Goal: Task Accomplishment & Management: Manage account settings

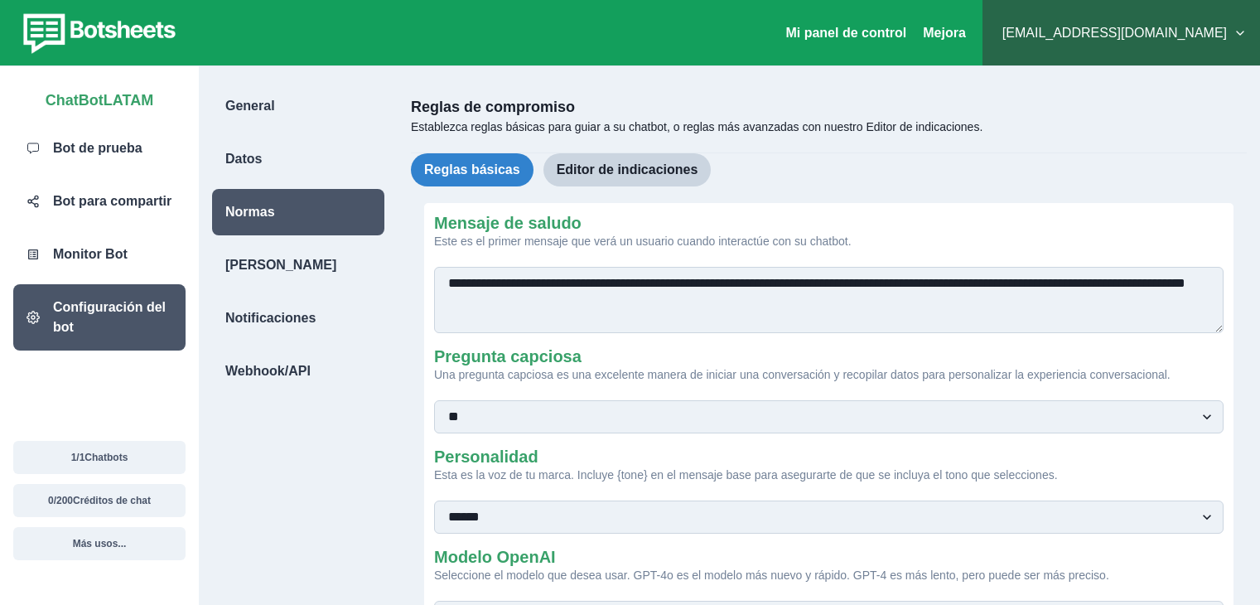
select select "**********"
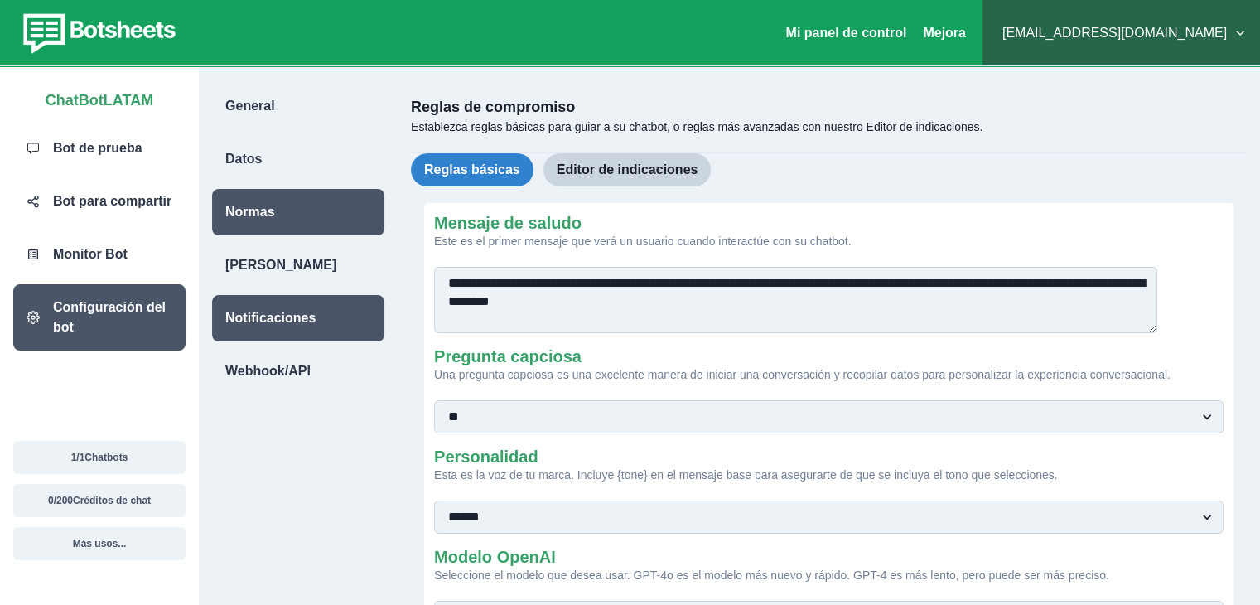
click at [257, 316] on font "Notificaciones" at bounding box center [270, 318] width 90 height 14
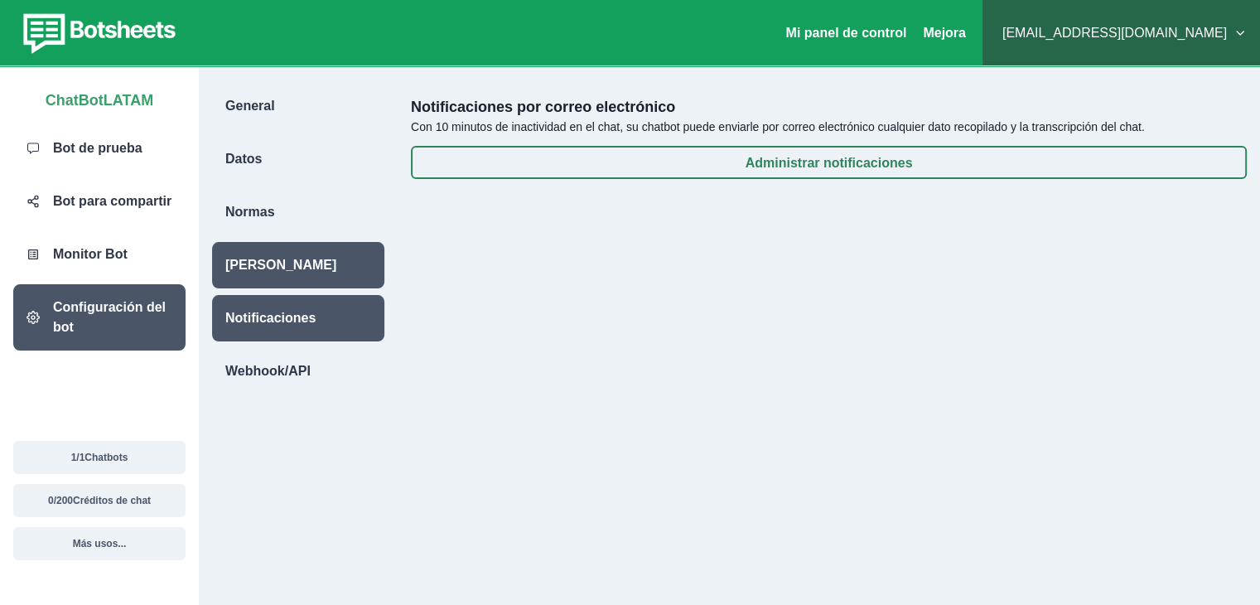
click at [268, 280] on div "[PERSON_NAME]" at bounding box center [298, 265] width 172 height 46
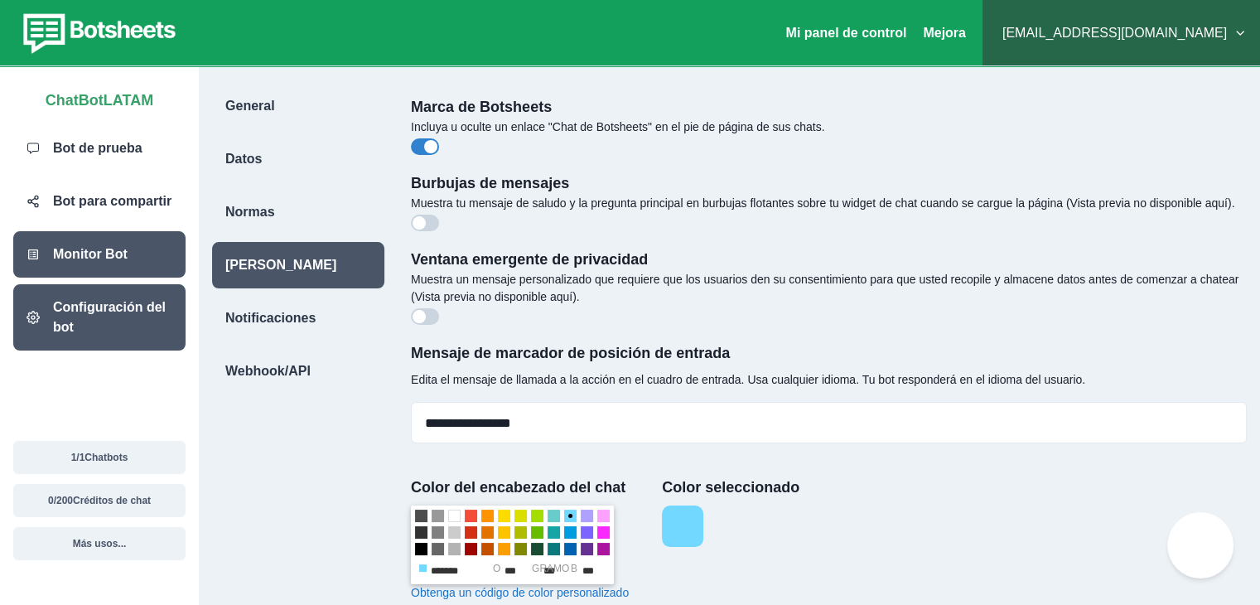
click at [114, 257] on font "Monitor Bot" at bounding box center [90, 254] width 75 height 14
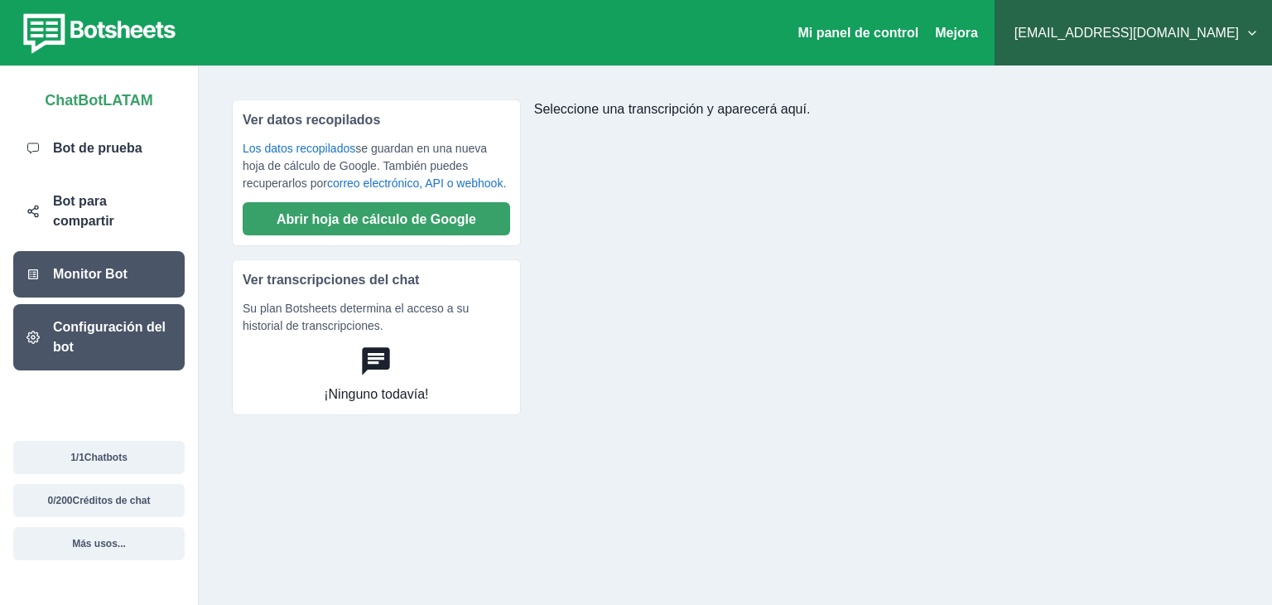
click at [116, 320] on font "Configuración del bot" at bounding box center [109, 337] width 113 height 34
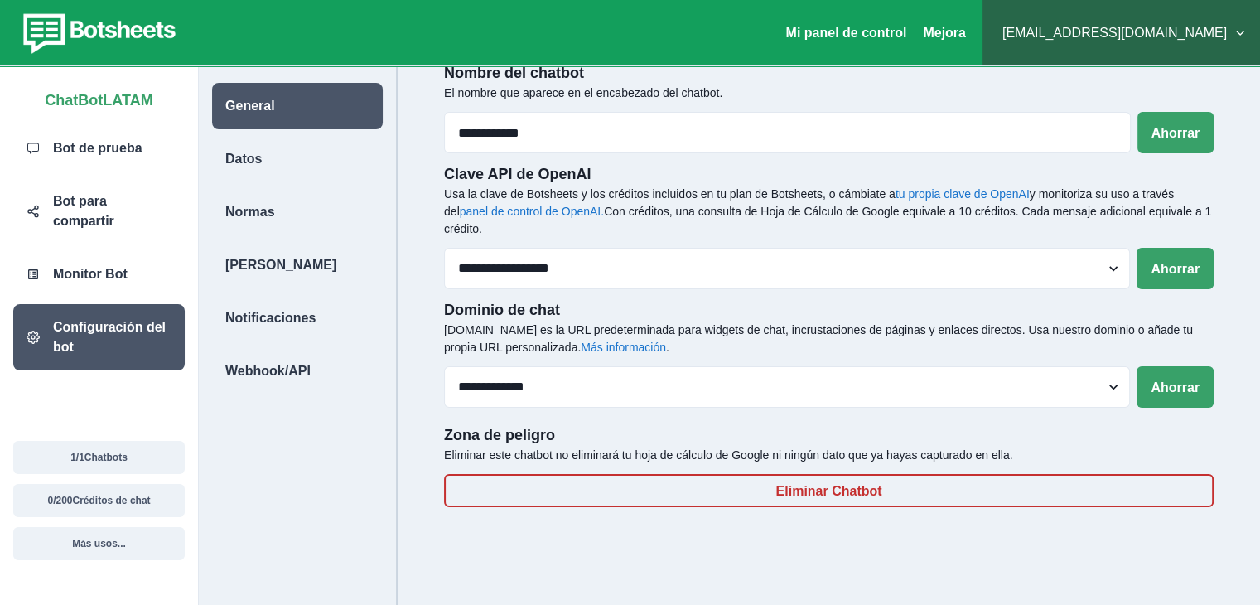
scroll to position [60, 0]
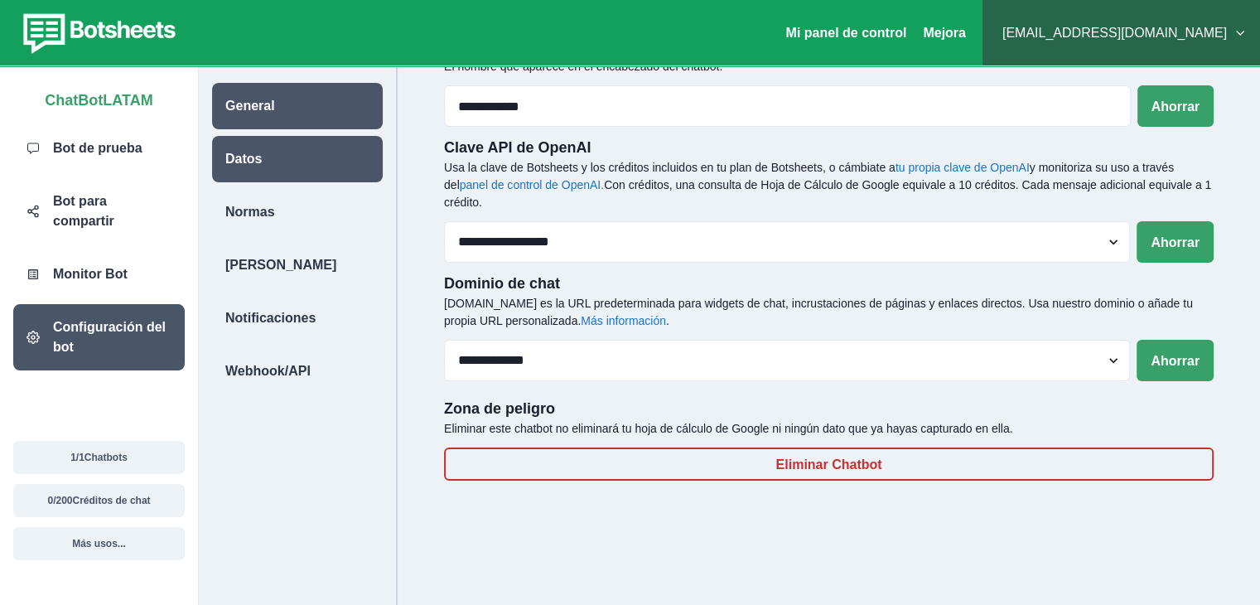
click at [326, 170] on div "Datos" at bounding box center [297, 159] width 171 height 46
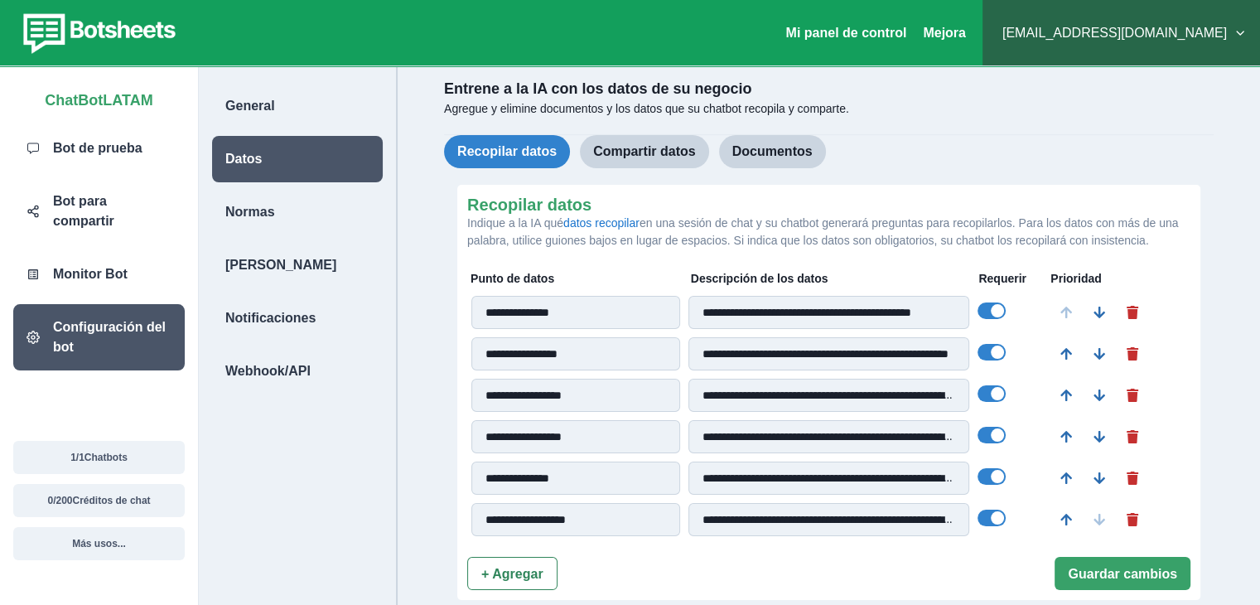
scroll to position [13, 0]
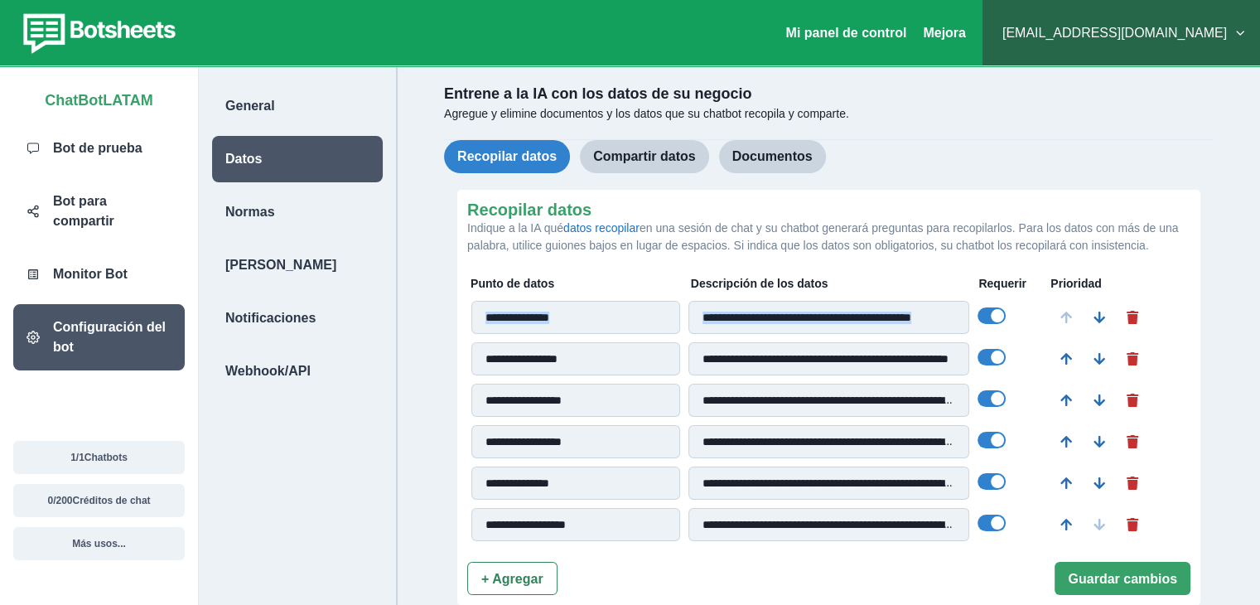
drag, startPoint x: 1259, startPoint y: 295, endPoint x: 1267, endPoint y: 301, distance: 10.6
click at [1260, 301] on html "**********" at bounding box center [630, 383] width 1260 height 793
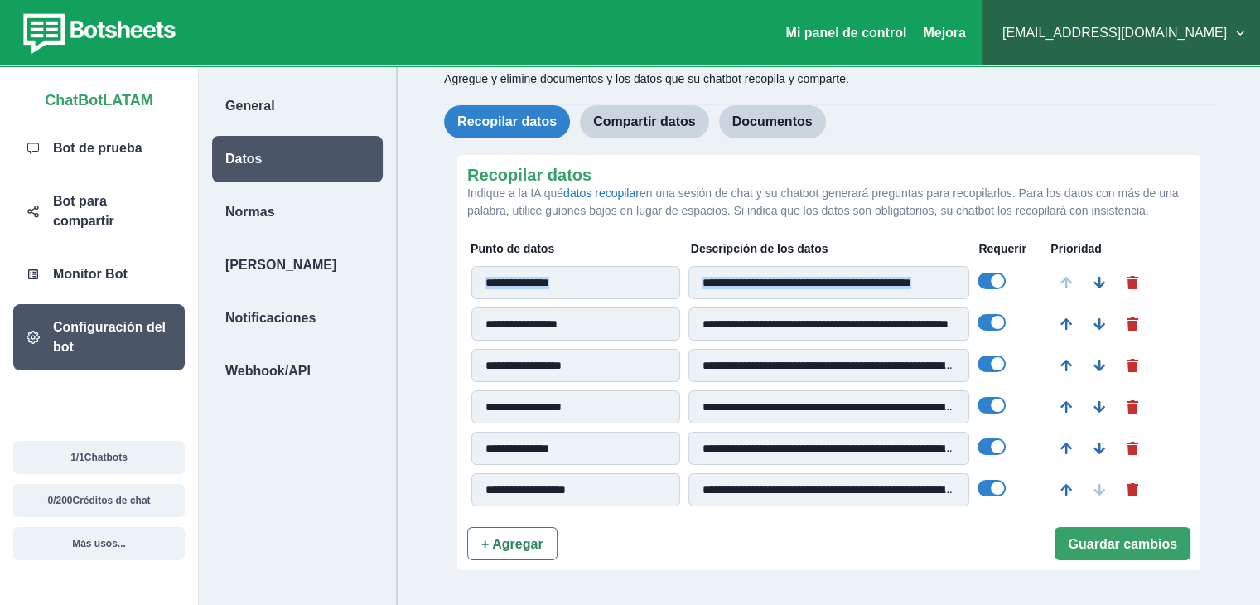
scroll to position [60, 0]
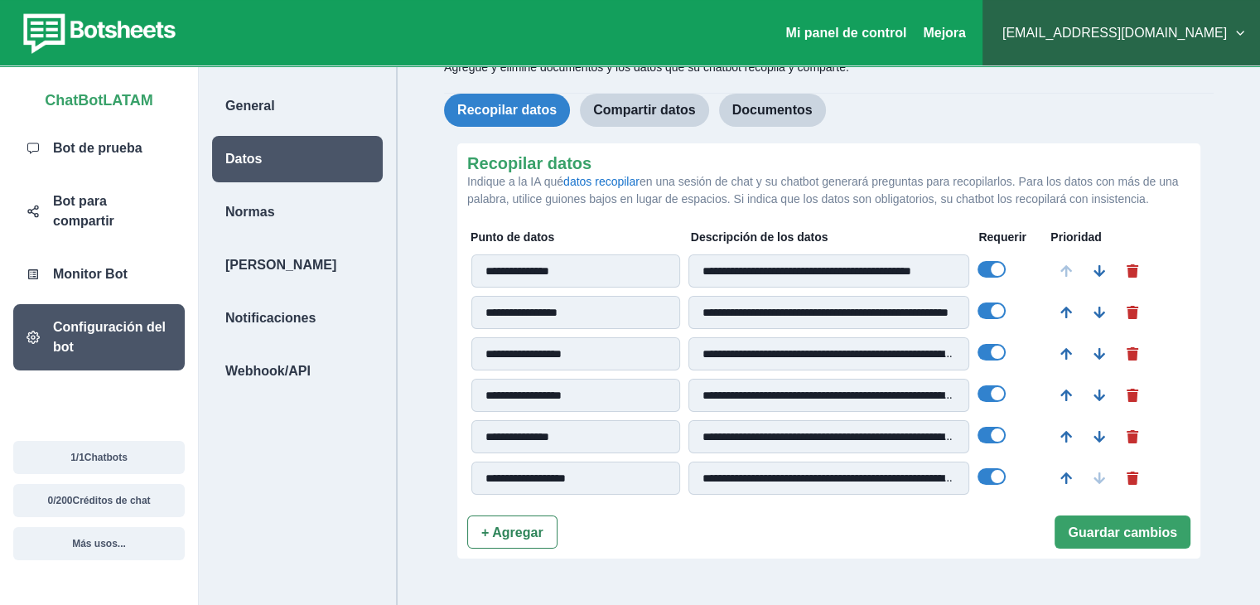
click at [1227, 316] on div "**********" at bounding box center [829, 370] width 836 height 701
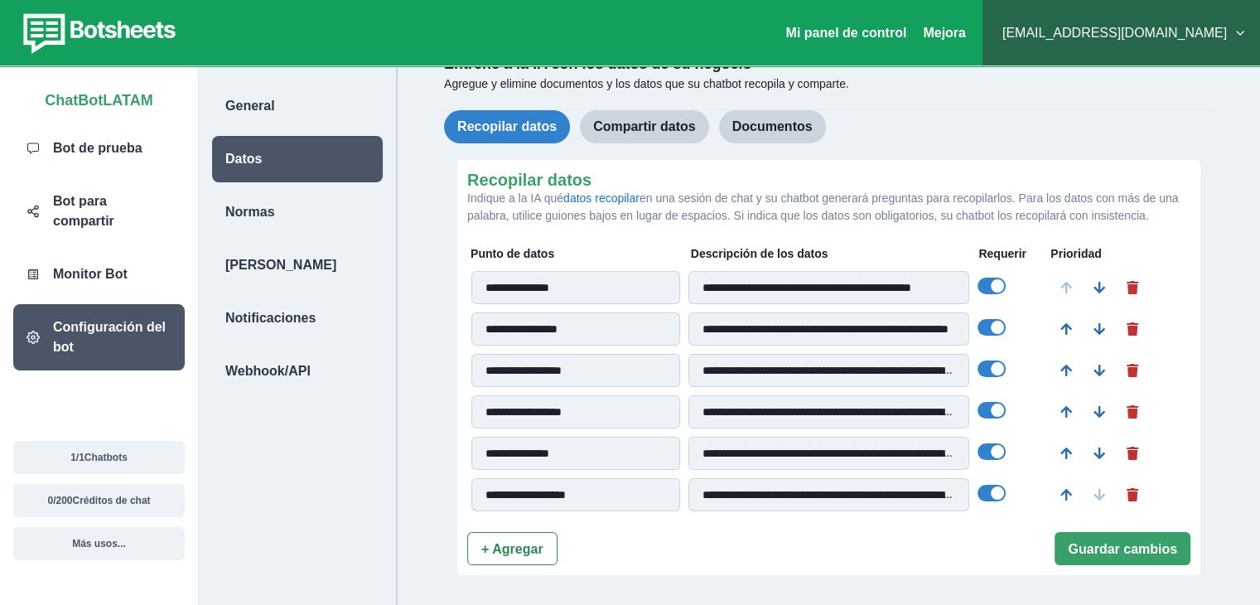
scroll to position [50, 0]
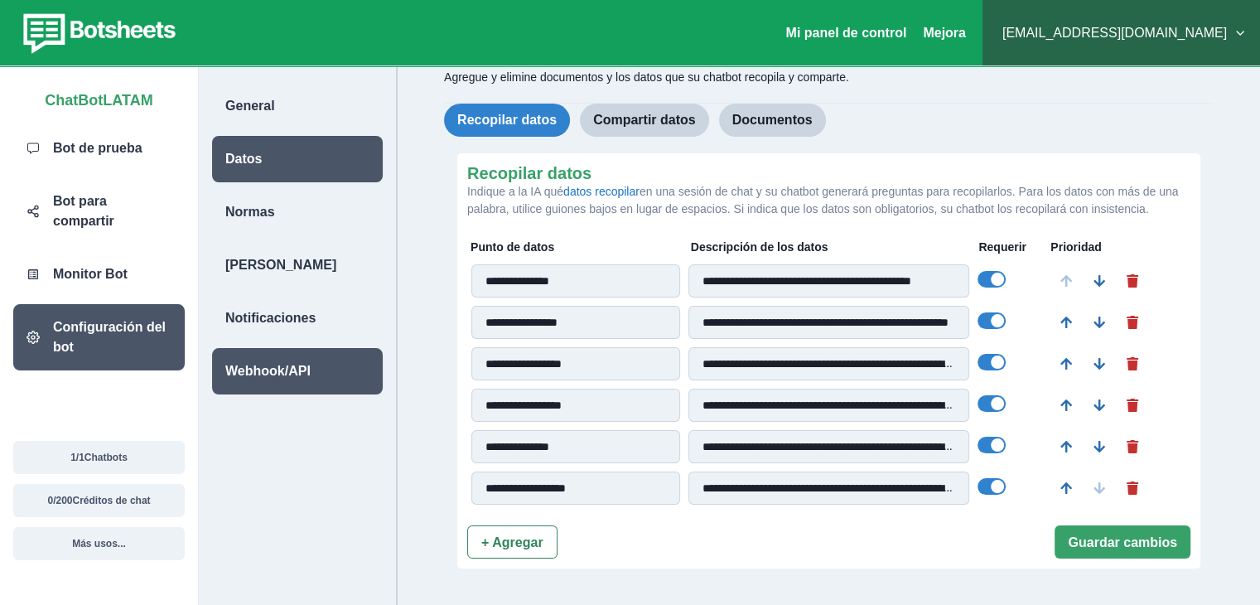
click at [272, 361] on p "Webhook/API" at bounding box center [267, 371] width 85 height 20
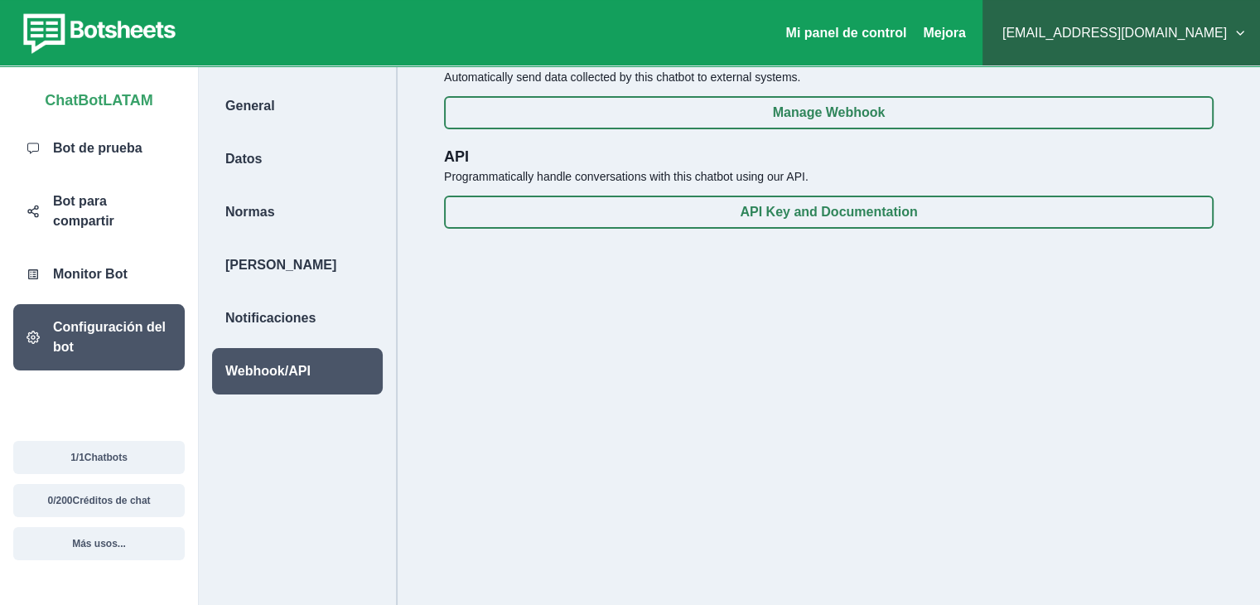
scroll to position [0, 0]
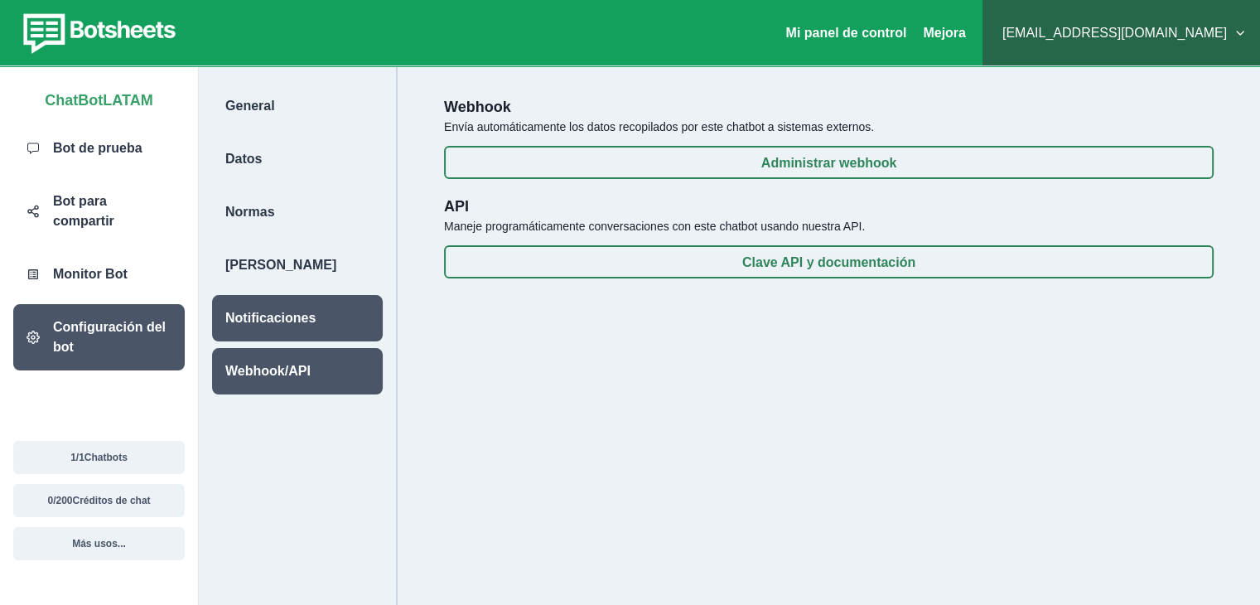
click at [268, 301] on div "Notificaciones" at bounding box center [297, 318] width 171 height 46
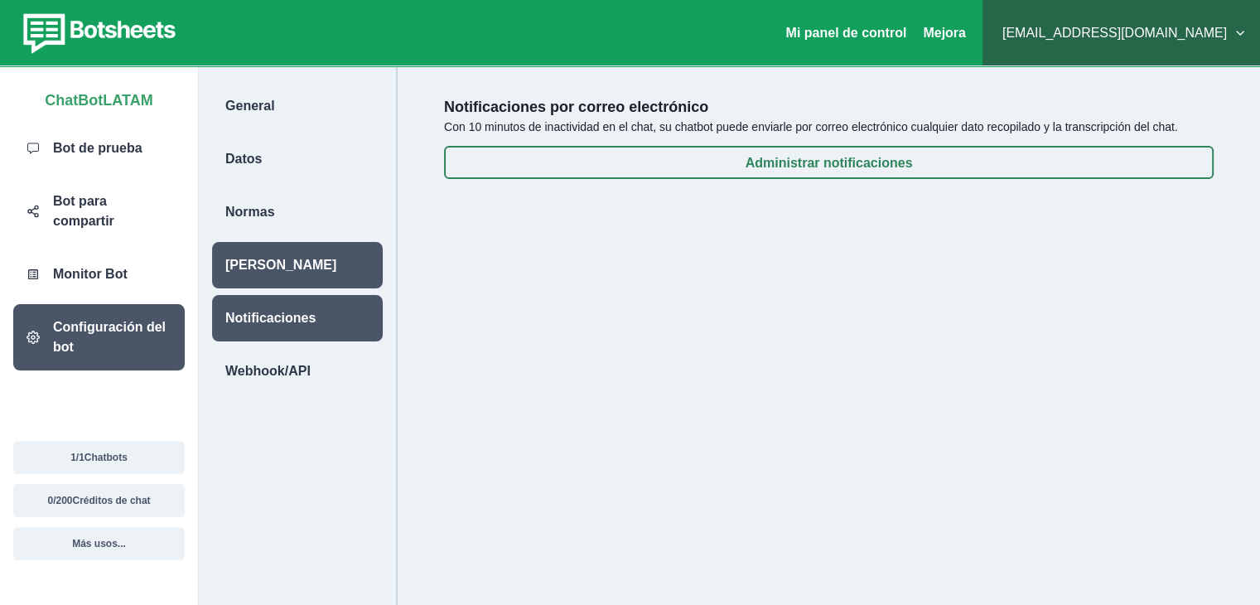
click at [258, 267] on font "[PERSON_NAME]" at bounding box center [280, 265] width 111 height 14
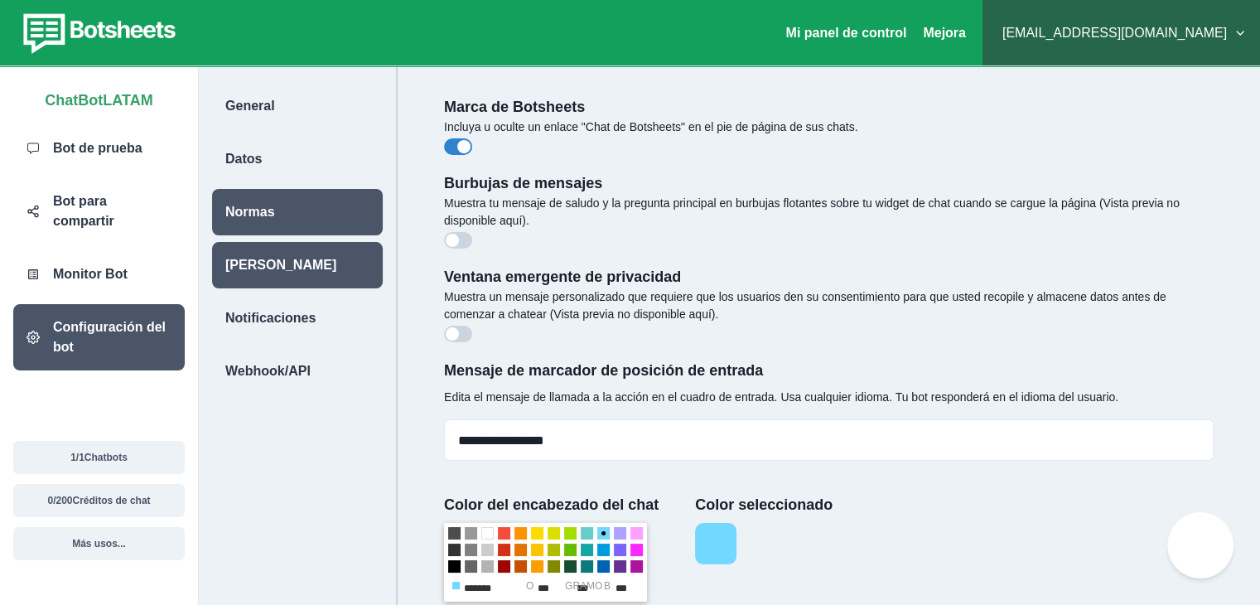
click at [252, 224] on div "Normas" at bounding box center [297, 212] width 171 height 46
select select "**********"
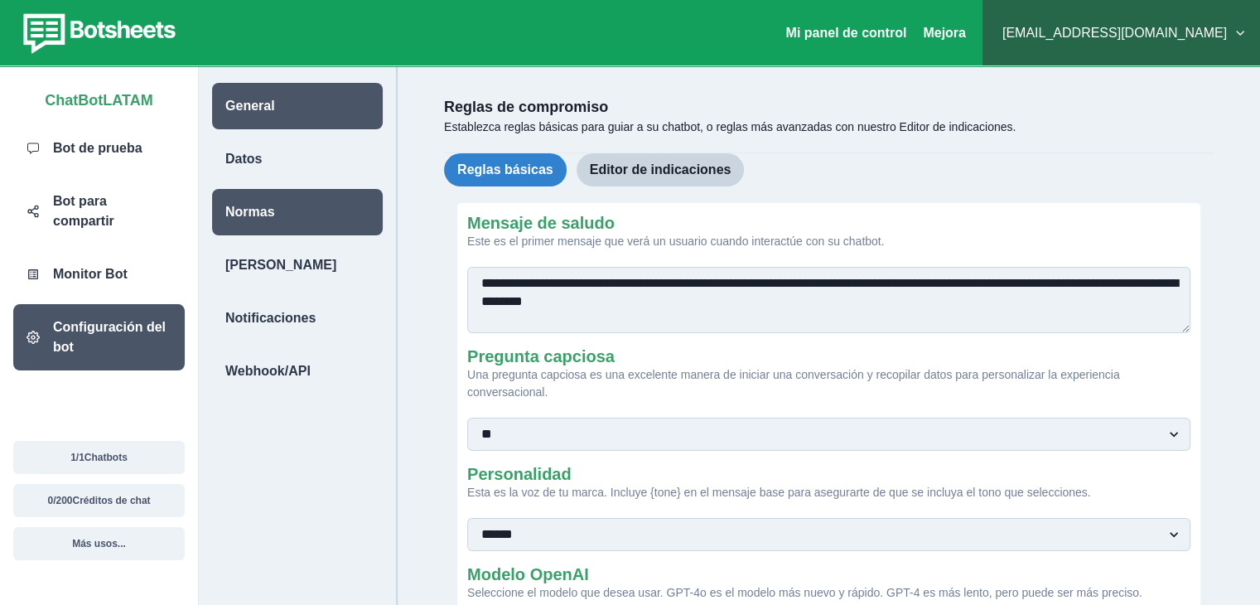
click at [252, 118] on div "General" at bounding box center [297, 106] width 171 height 46
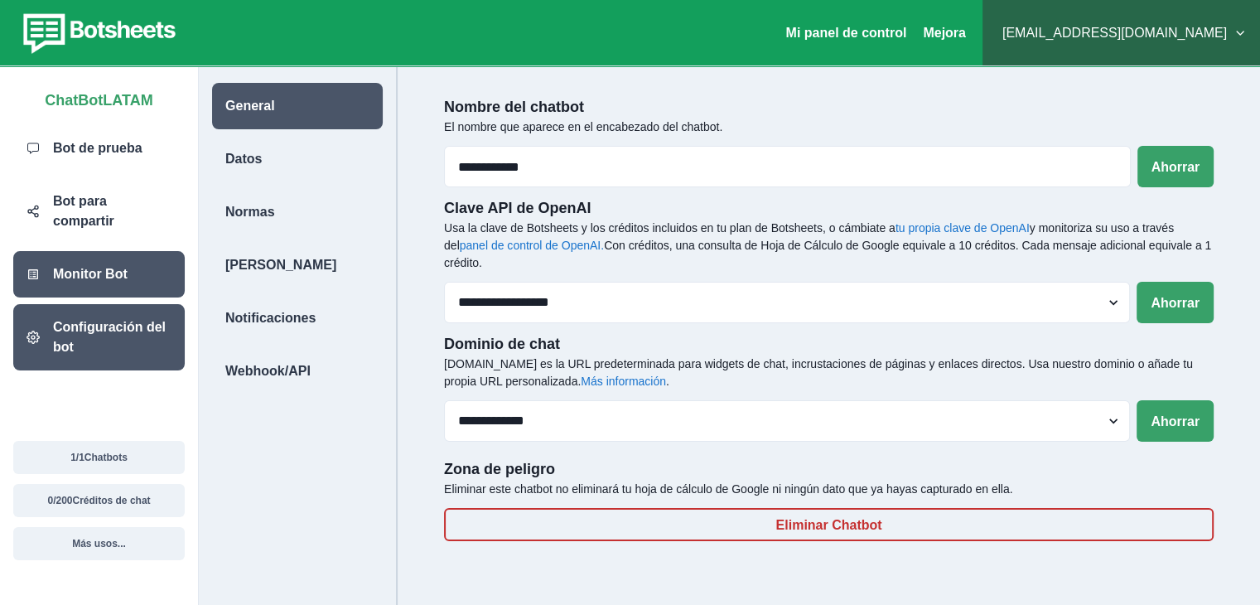
click at [136, 259] on div "Monitor Bot" at bounding box center [98, 274] width 171 height 46
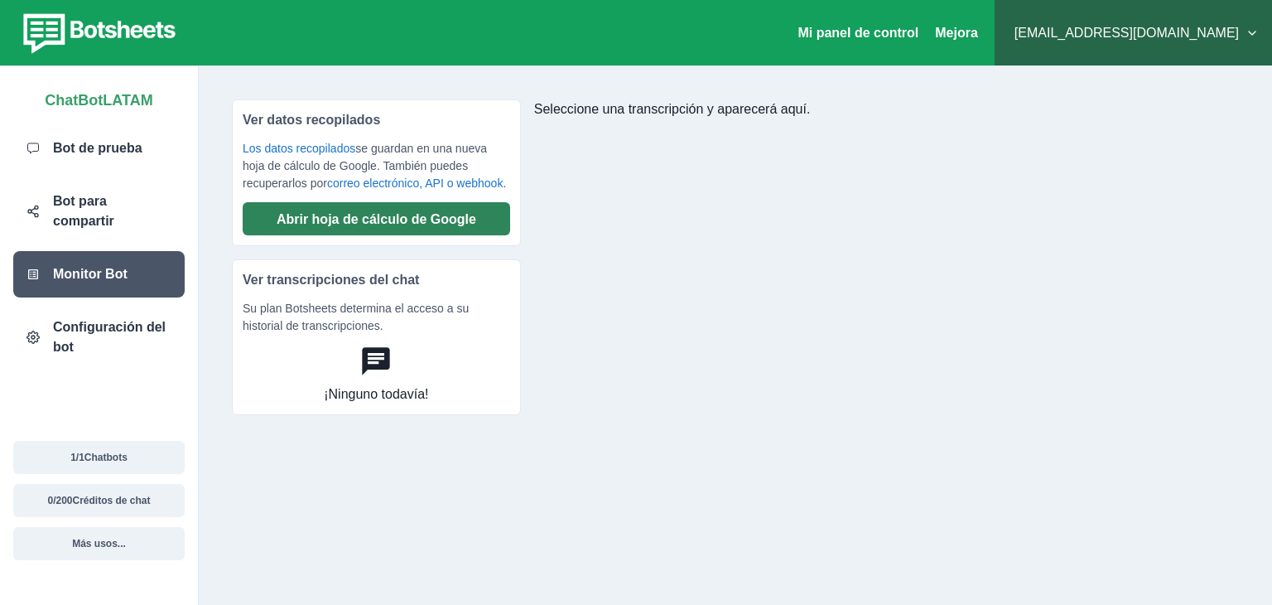
click at [313, 226] on font "Abrir hoja de cálculo de Google" at bounding box center [377, 219] width 200 height 14
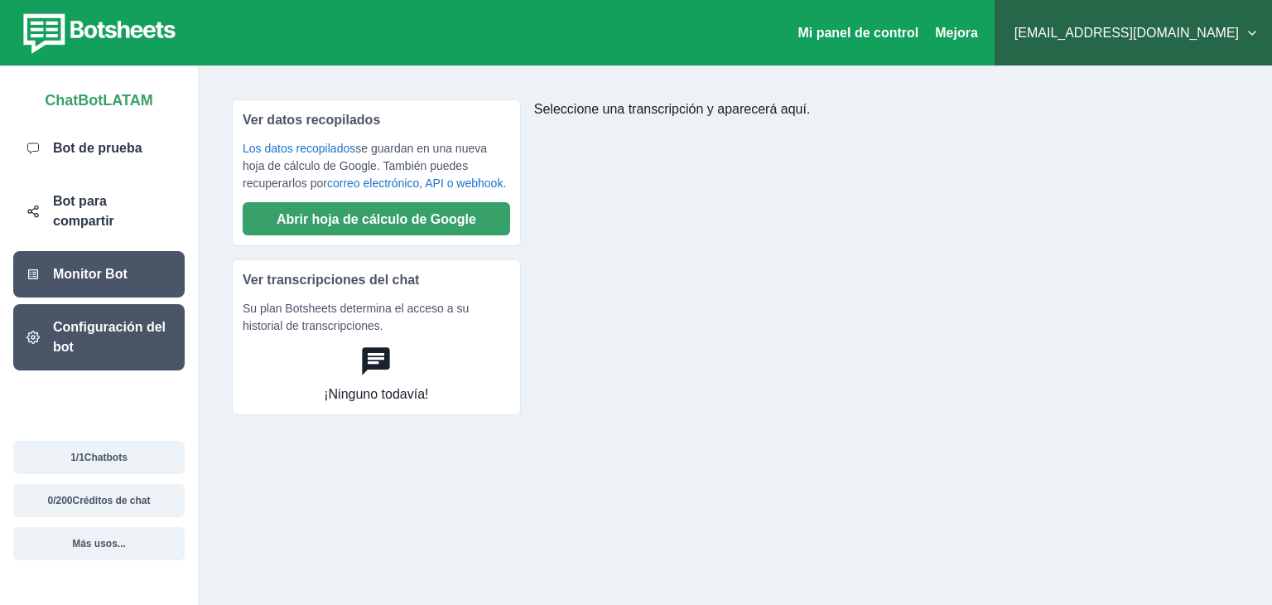
click at [99, 320] on font "Configuración del bot" at bounding box center [109, 337] width 113 height 34
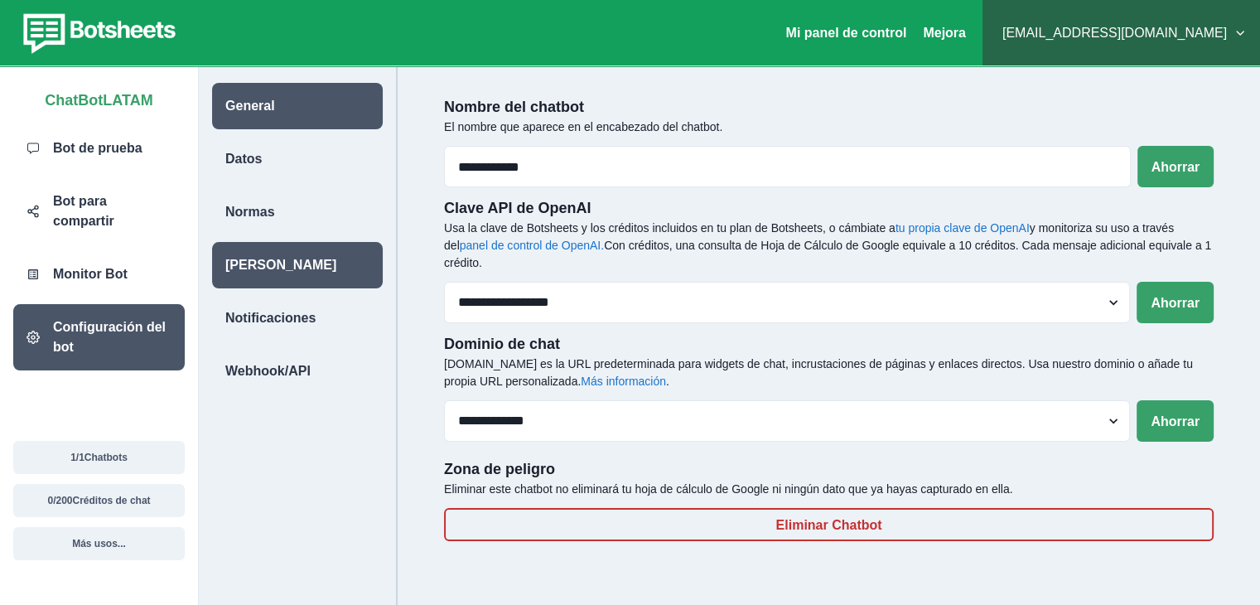
click at [294, 267] on div "[PERSON_NAME]" at bounding box center [297, 265] width 171 height 46
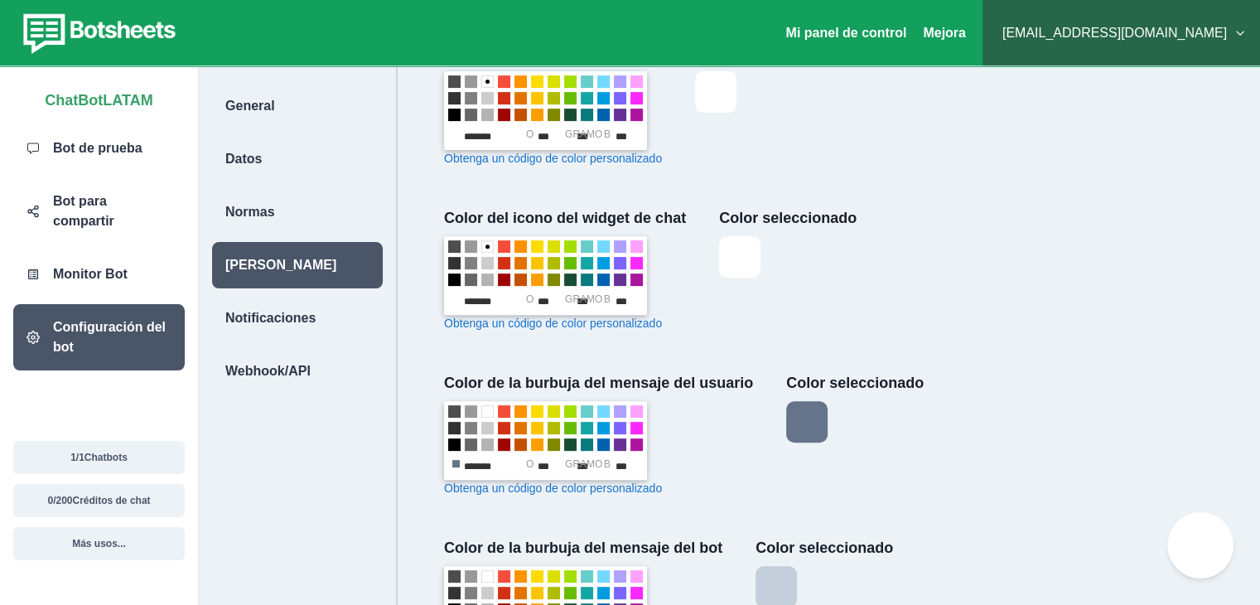
scroll to position [646, 0]
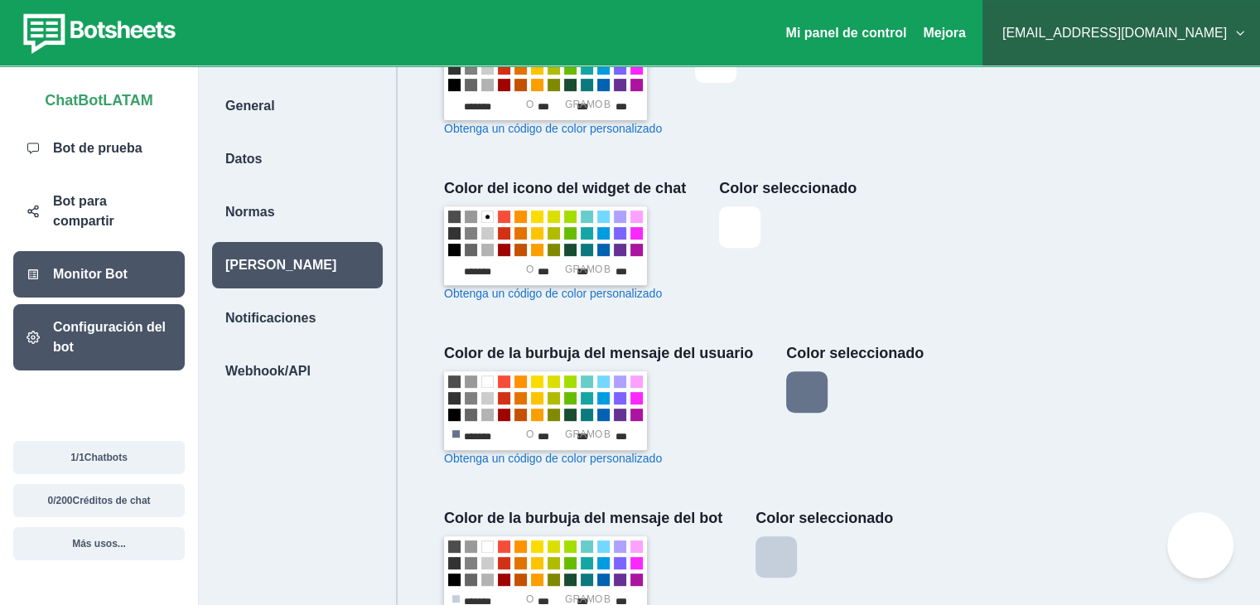
click at [142, 263] on div "Monitor Bot" at bounding box center [98, 274] width 171 height 46
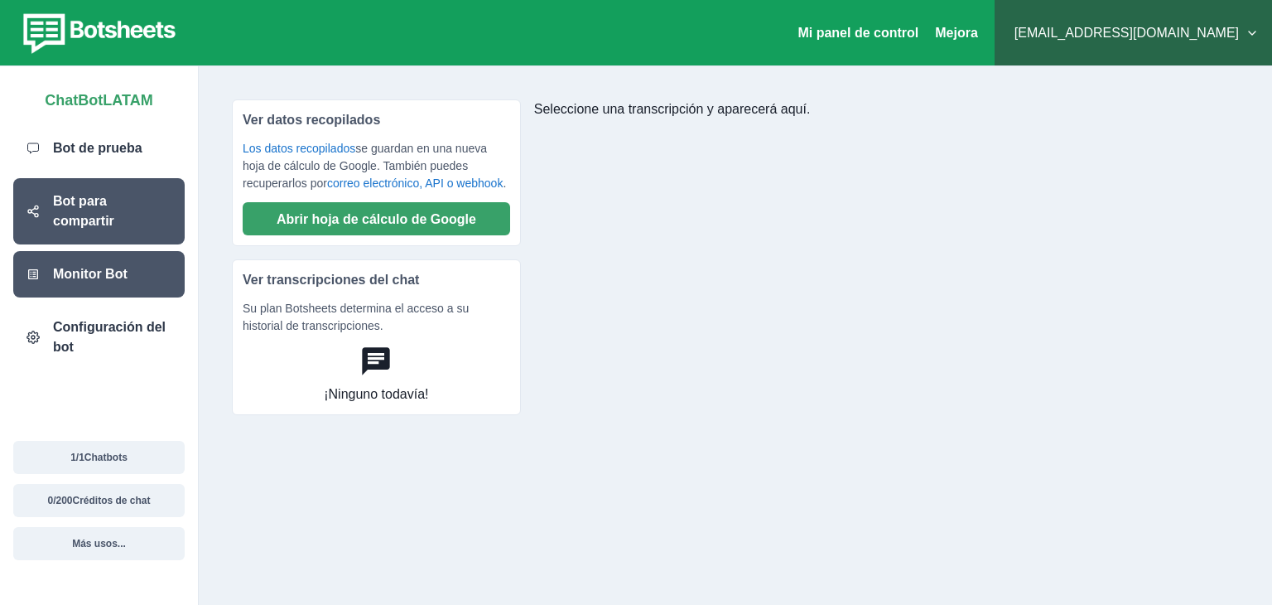
click at [96, 195] on font "Bot para compartir" at bounding box center [83, 211] width 61 height 34
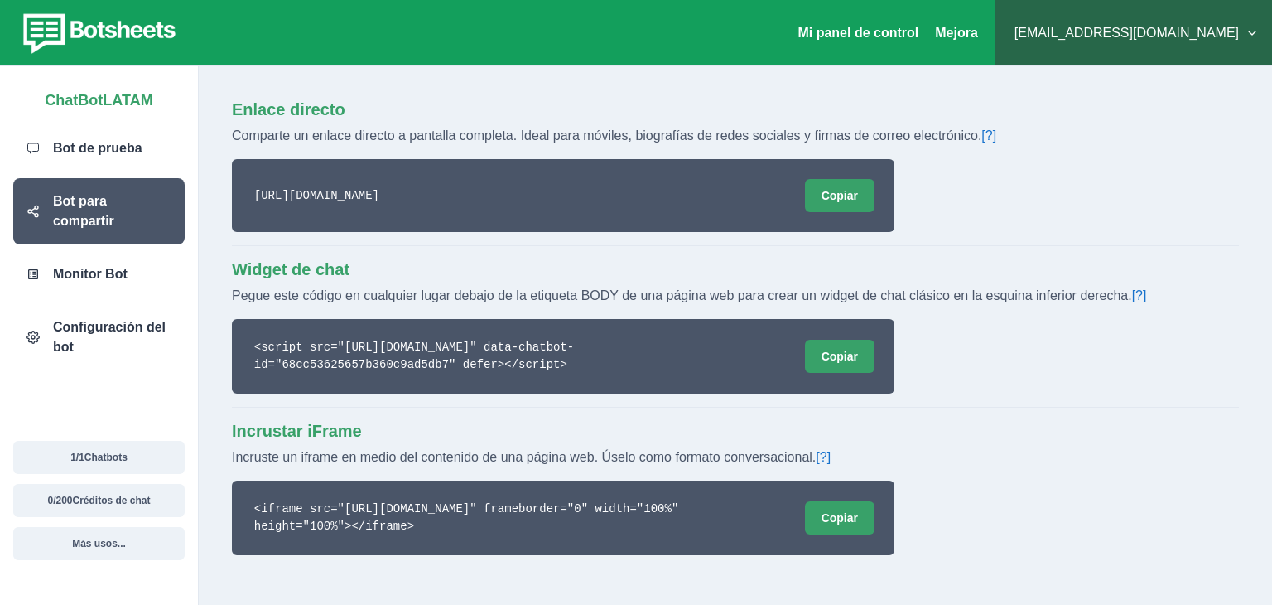
click at [1264, 218] on div "Enlace directo Comparte un enlace directo a pantalla completa. Ideal para móvil…" at bounding box center [735, 335] width 1073 height 538
drag, startPoint x: 1271, startPoint y: 227, endPoint x: 1271, endPoint y: 249, distance: 22.4
click at [1271, 249] on div "Enlace directo Comparte un enlace directo a pantalla completa. Ideal para móvil…" at bounding box center [735, 335] width 1073 height 538
click at [1117, 243] on div "Enlace directo Comparte un enlace directo a pantalla completa. Ideal para móvil…" at bounding box center [735, 326] width 1007 height 455
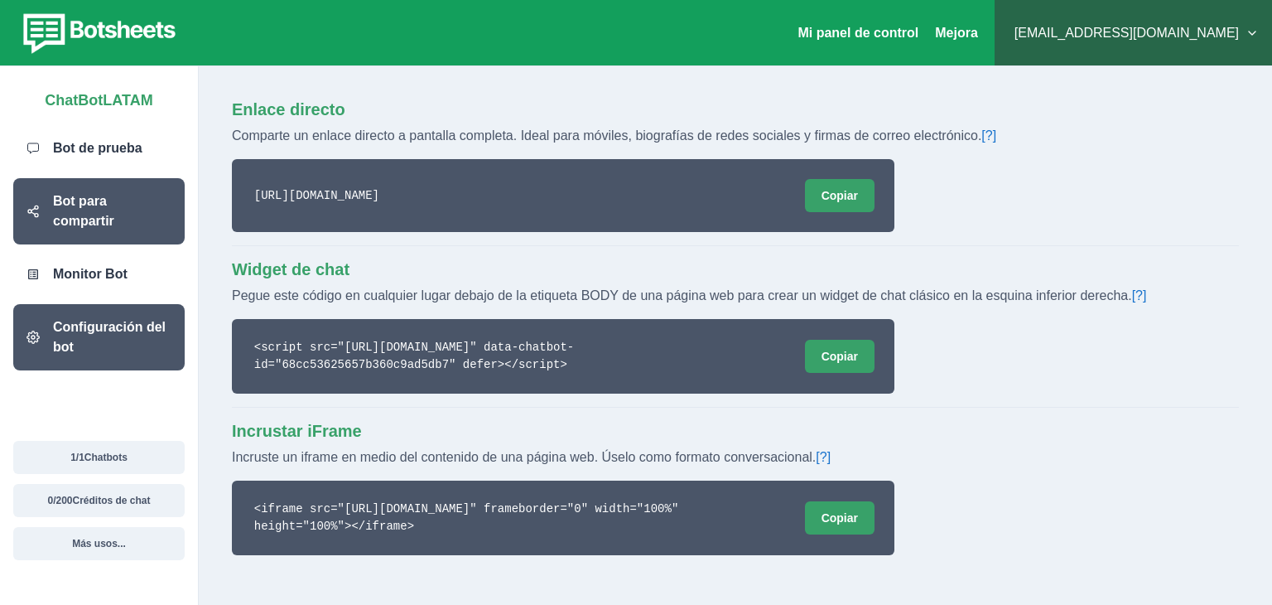
click at [122, 320] on font "Configuración del bot" at bounding box center [109, 337] width 113 height 34
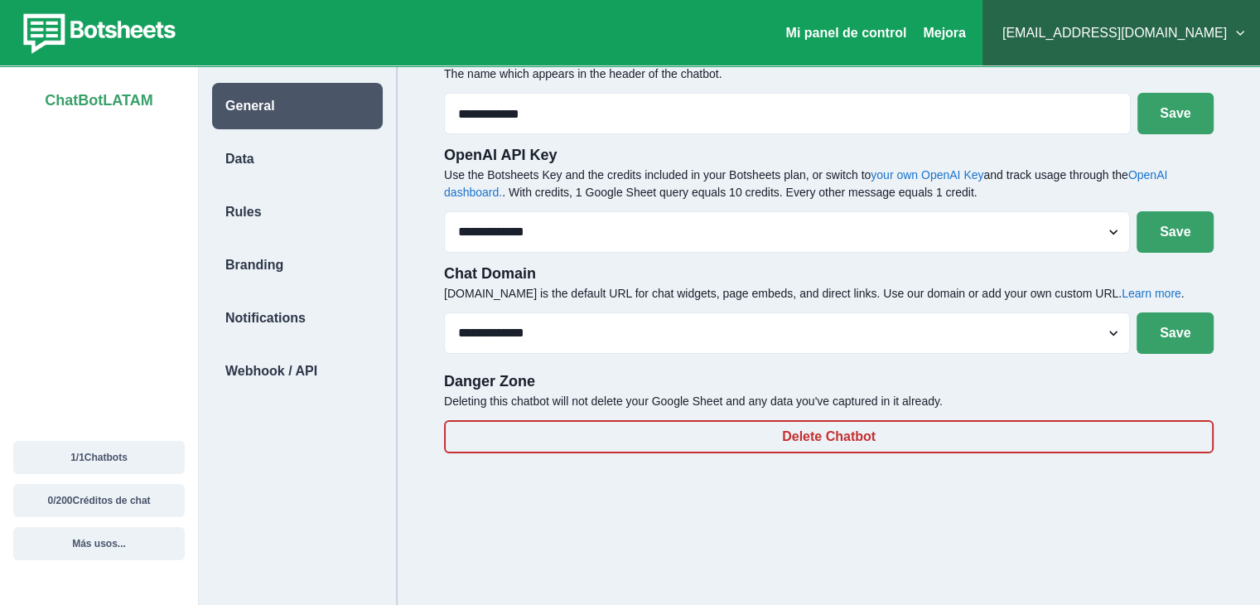
scroll to position [50, 0]
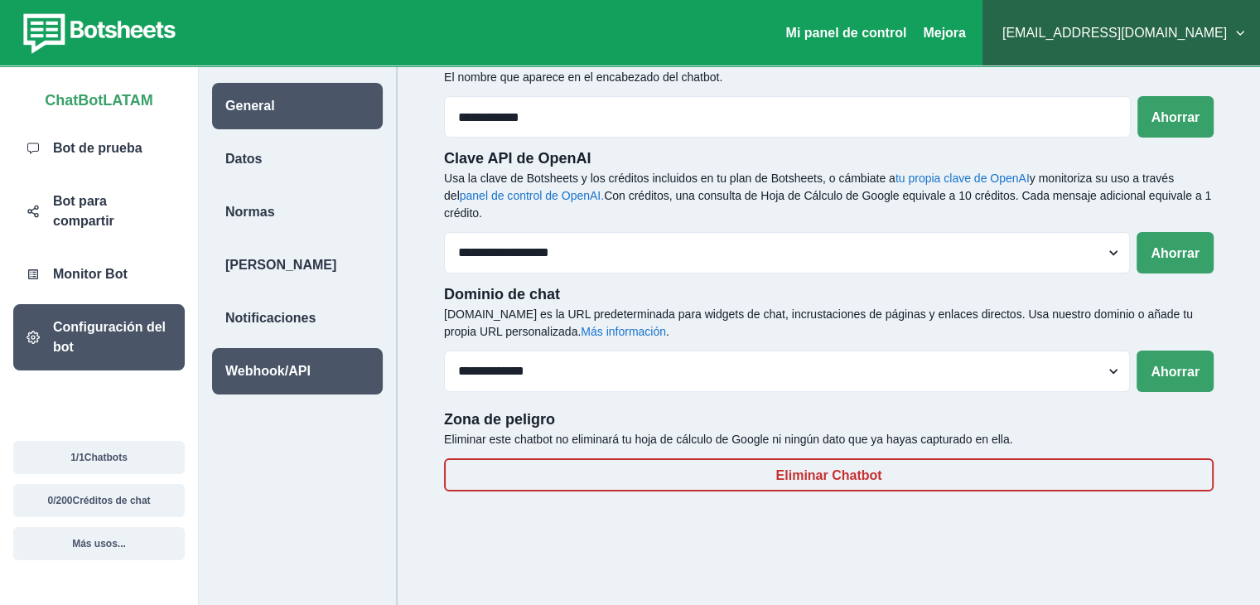
click at [265, 364] on font "Webhook/API" at bounding box center [267, 371] width 85 height 14
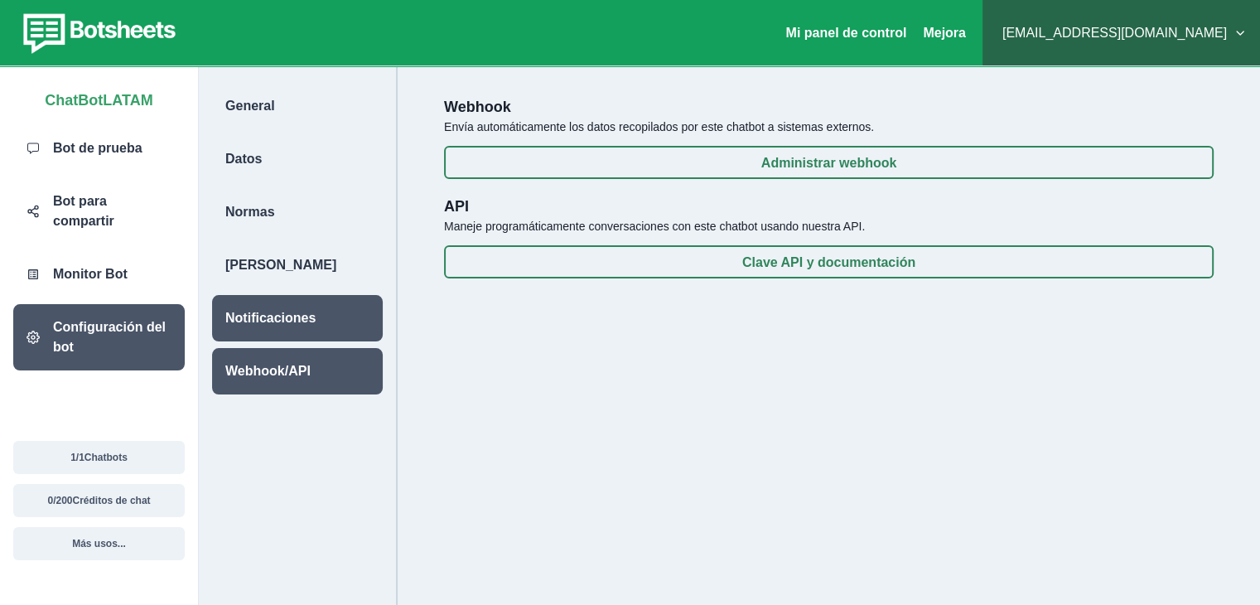
click at [245, 311] on font "Notificaciones" at bounding box center [270, 318] width 90 height 14
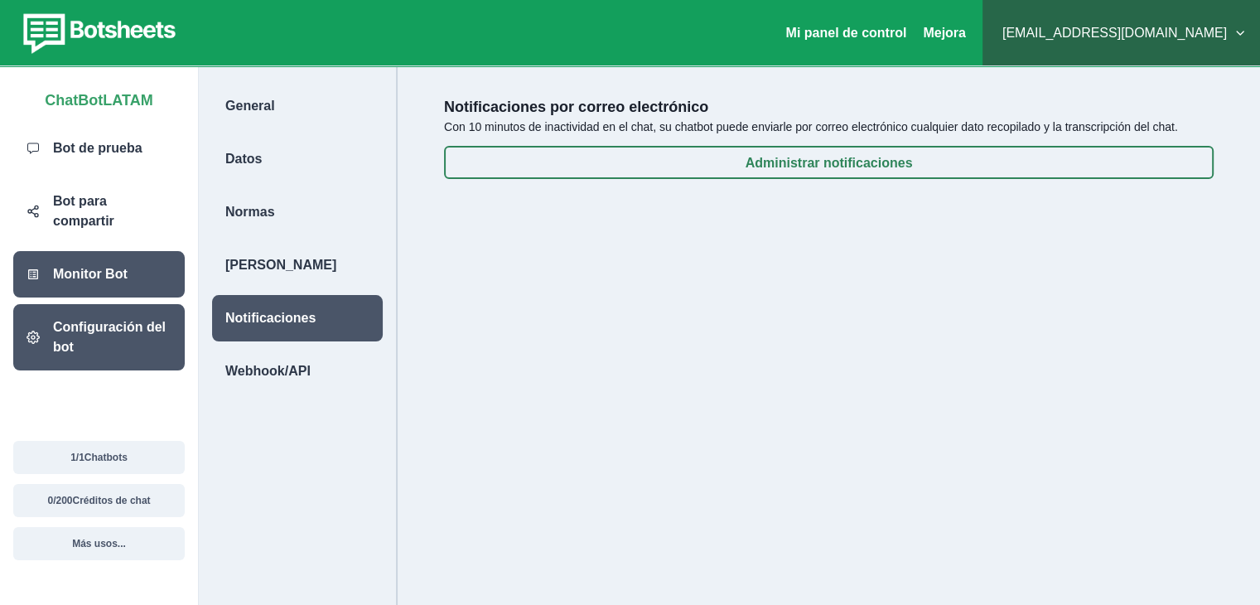
click at [93, 267] on font "Monitor Bot" at bounding box center [90, 274] width 75 height 14
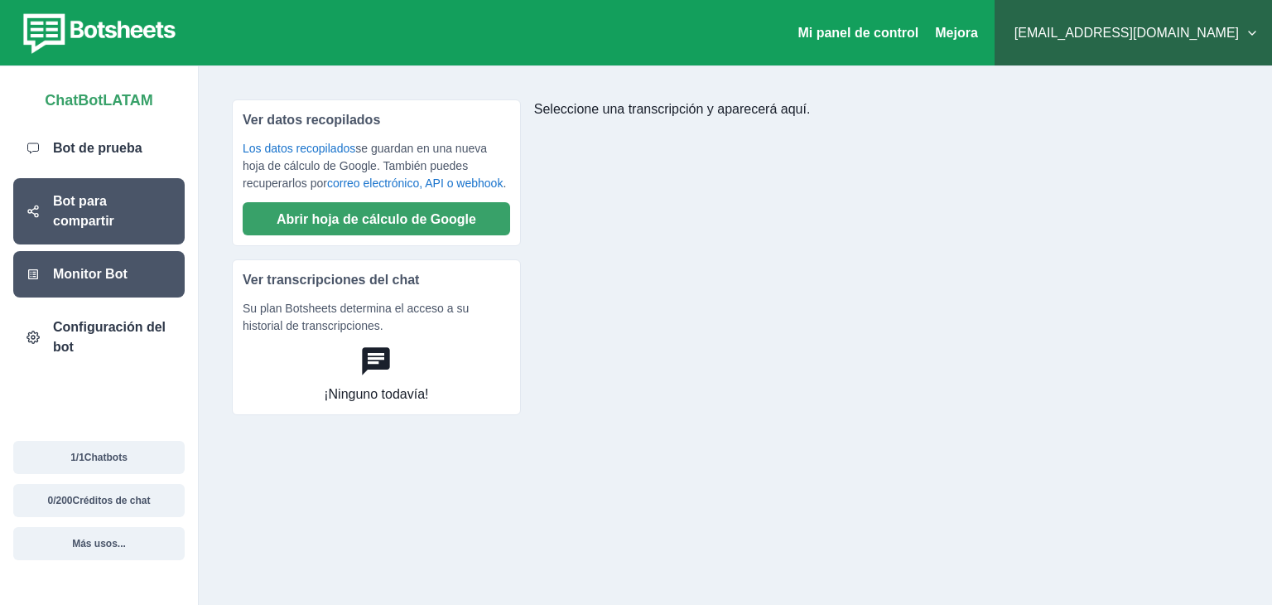
click at [114, 200] on font "Bot para compartir" at bounding box center [83, 211] width 61 height 34
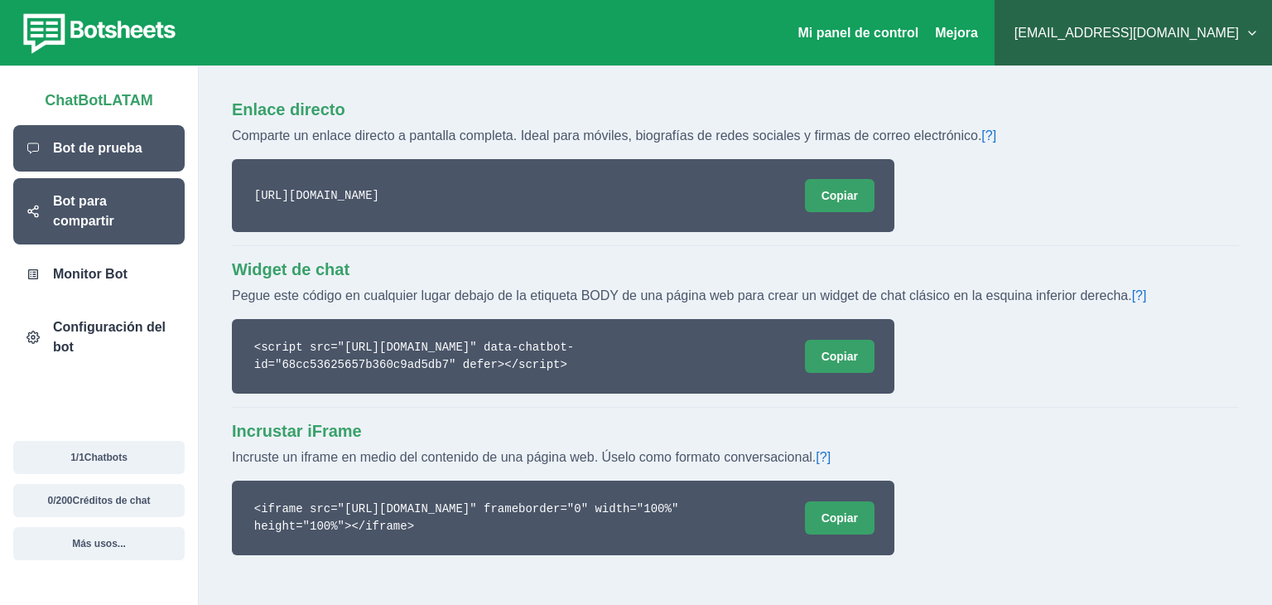
click at [117, 155] on font "Bot de prueba" at bounding box center [97, 148] width 89 height 14
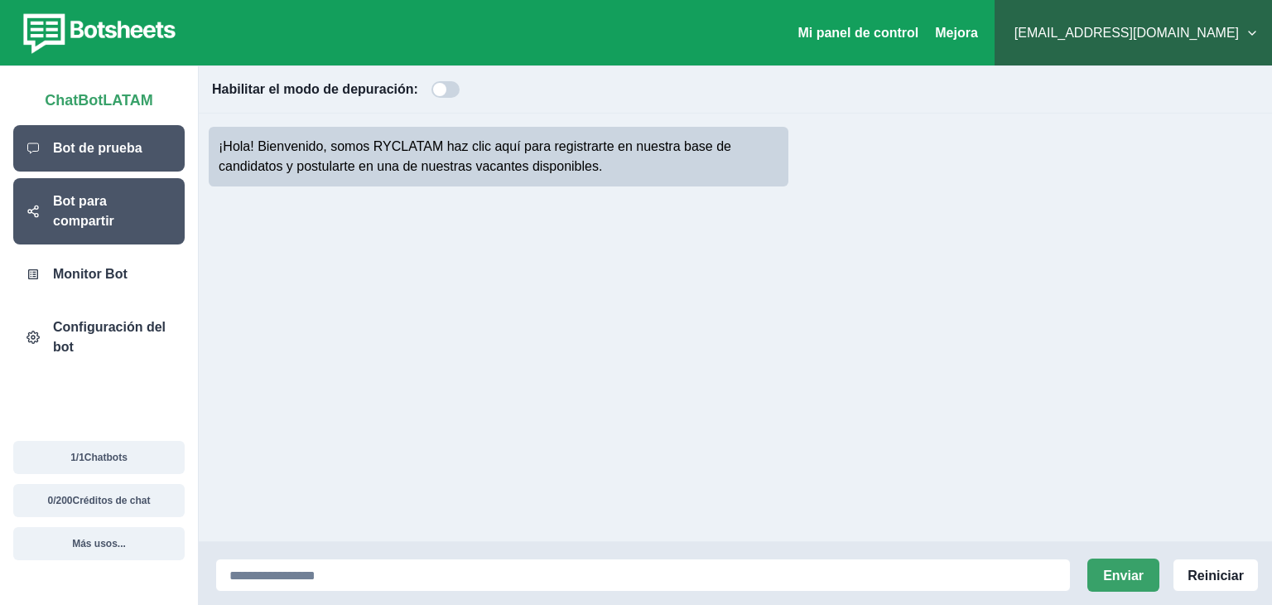
click at [114, 195] on font "Bot para compartir" at bounding box center [83, 211] width 61 height 34
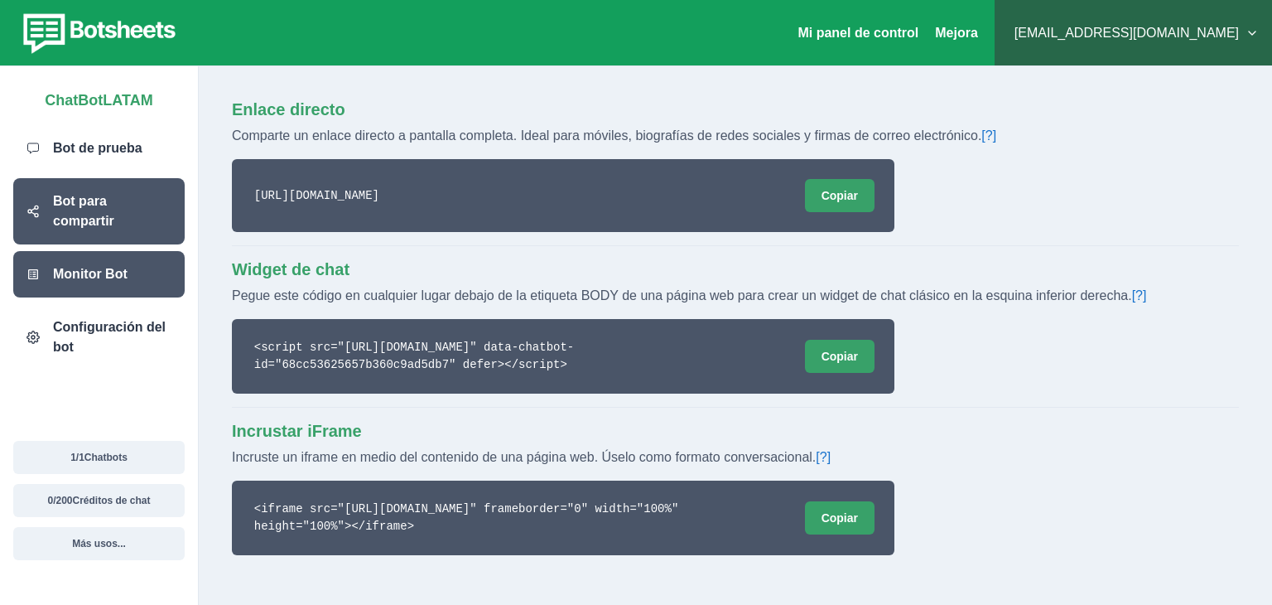
click at [84, 267] on font "Monitor Bot" at bounding box center [90, 274] width 75 height 14
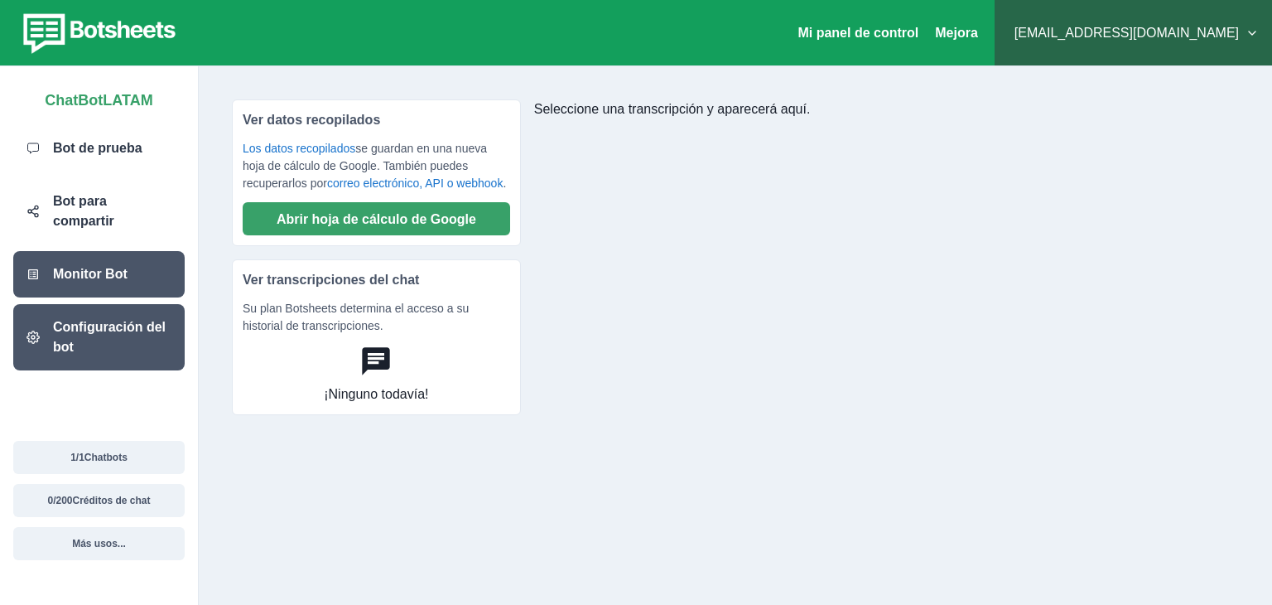
click at [76, 320] on font "Configuración del bot" at bounding box center [109, 337] width 113 height 34
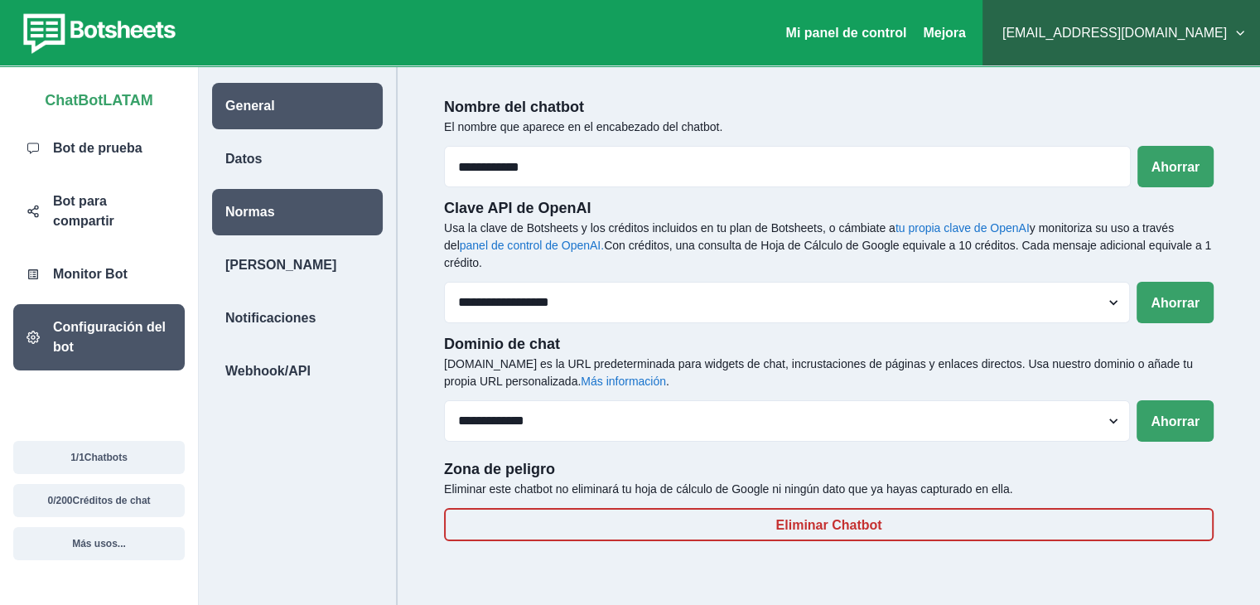
click at [273, 206] on div "Normas" at bounding box center [297, 212] width 171 height 46
select select "**********"
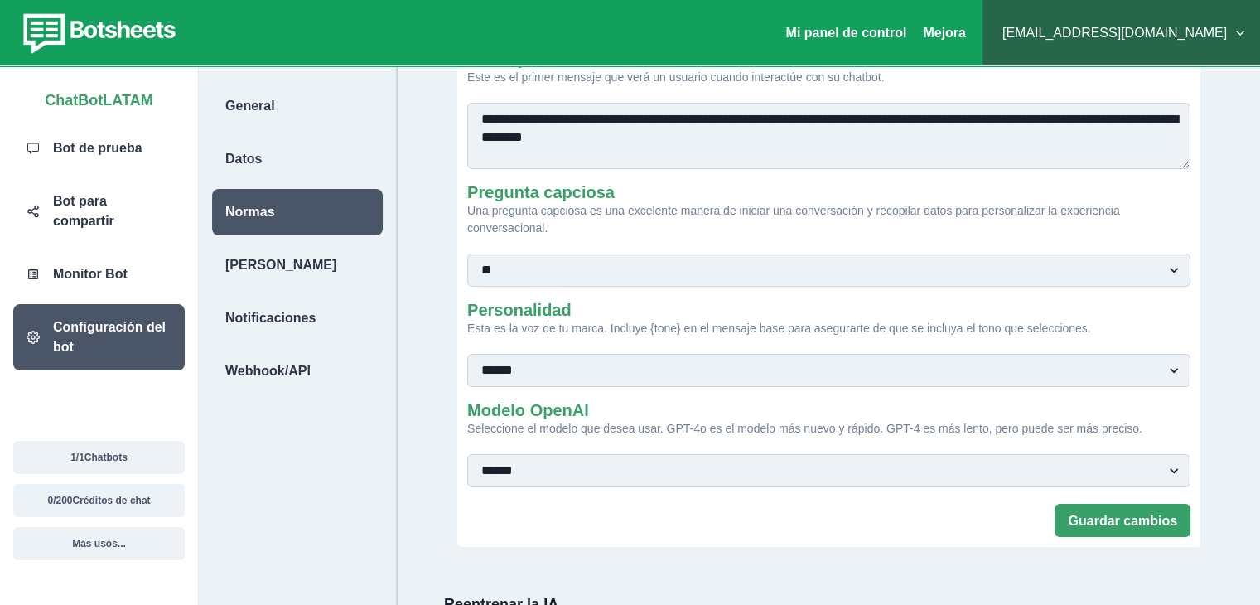
scroll to position [163, 0]
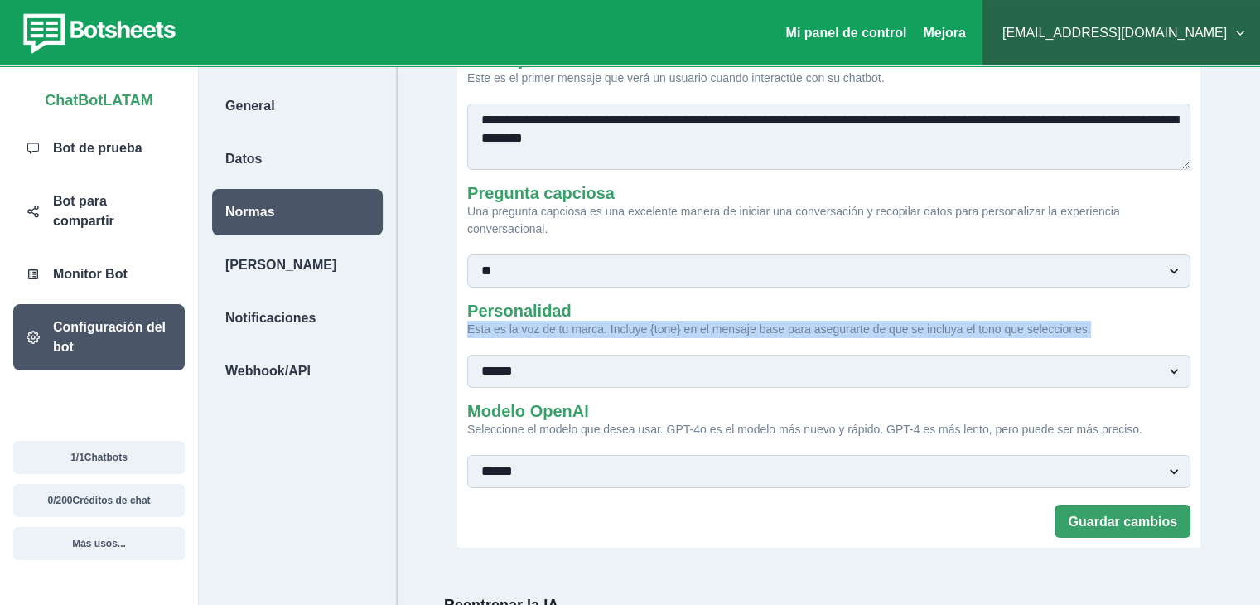
drag, startPoint x: 1259, startPoint y: 289, endPoint x: 1260, endPoint y: 335, distance: 45.6
click at [1260, 335] on html "**********" at bounding box center [630, 280] width 1260 height 886
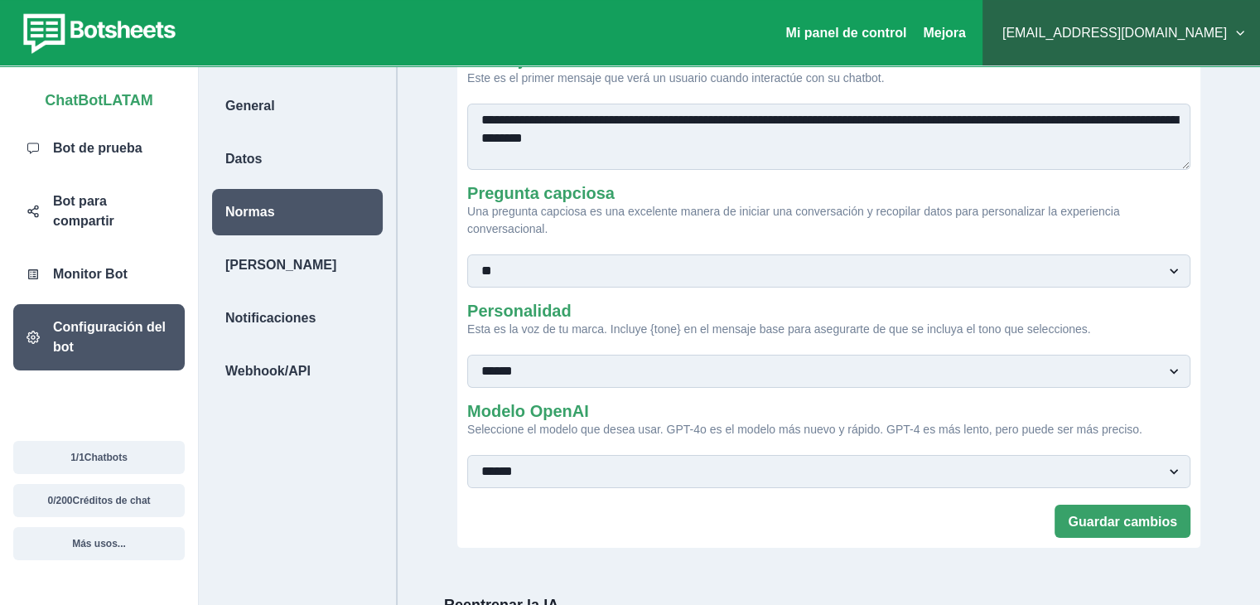
click at [1227, 345] on div "**********" at bounding box center [829, 312] width 836 height 793
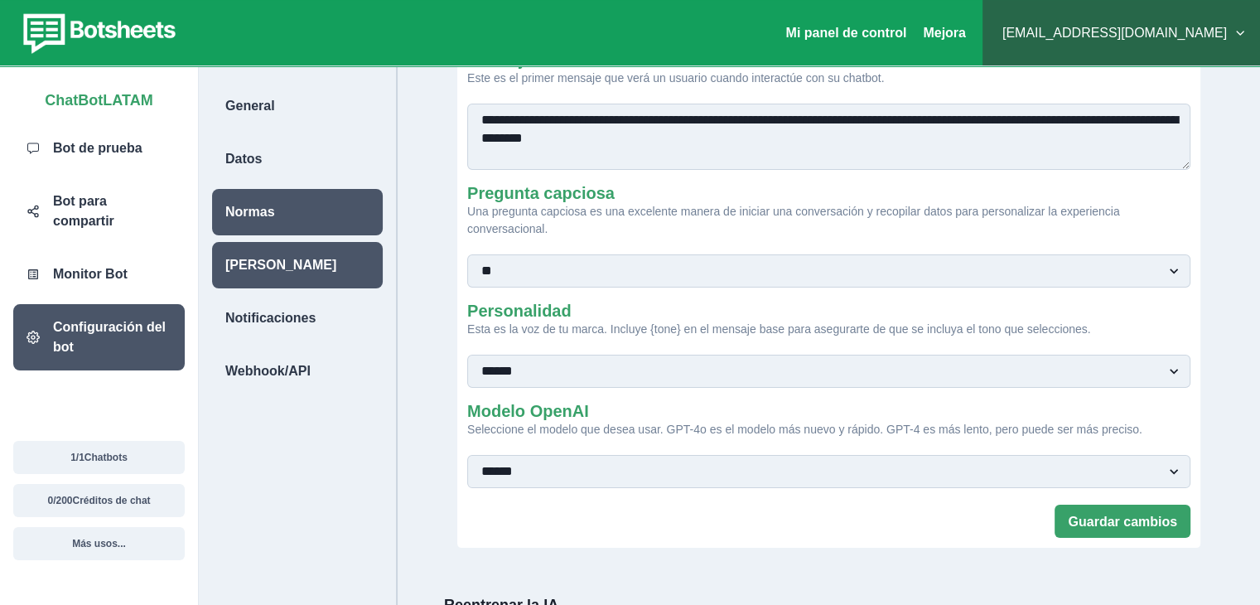
click at [314, 272] on div "Herrada" at bounding box center [297, 265] width 171 height 46
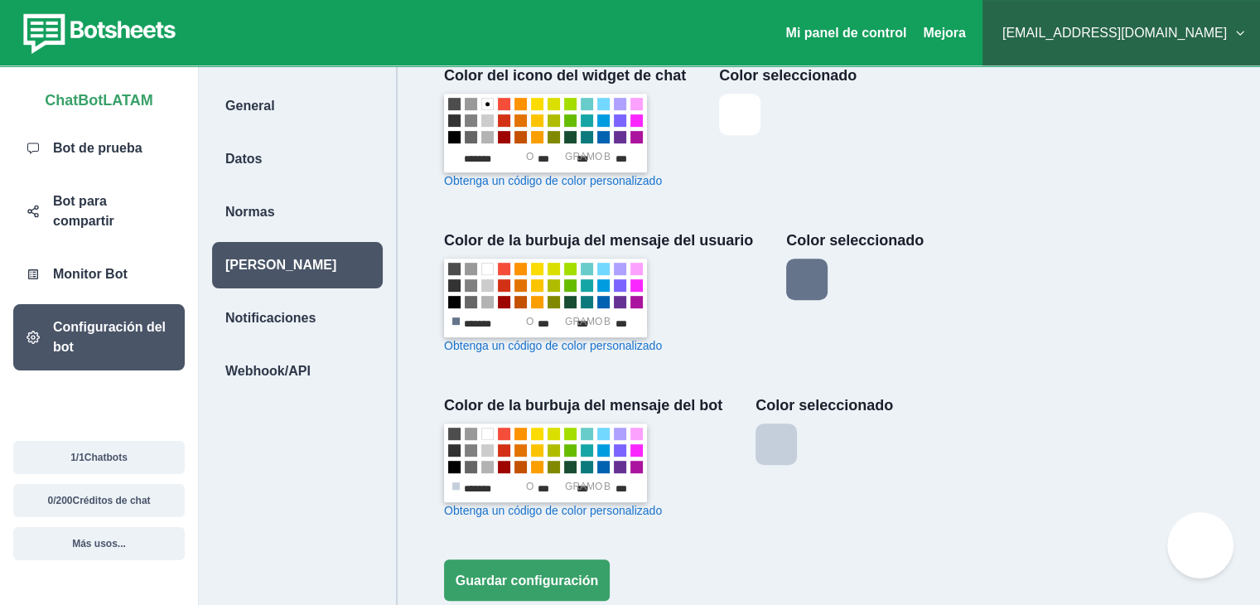
scroll to position [802, 0]
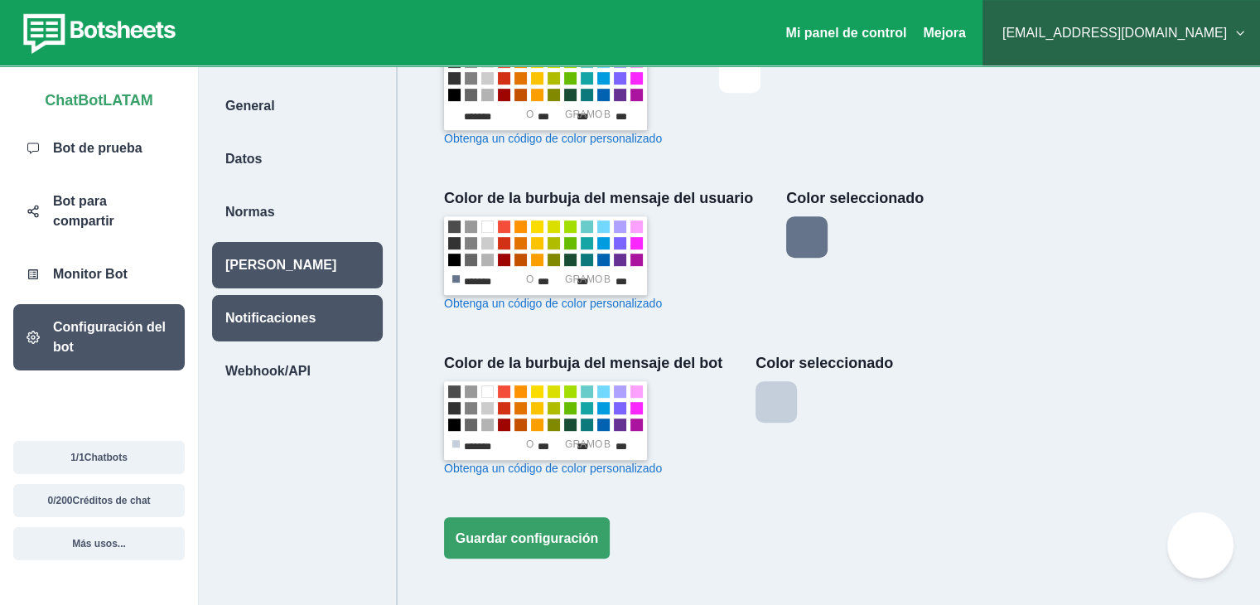
click at [279, 311] on font "Notificaciones" at bounding box center [270, 318] width 90 height 14
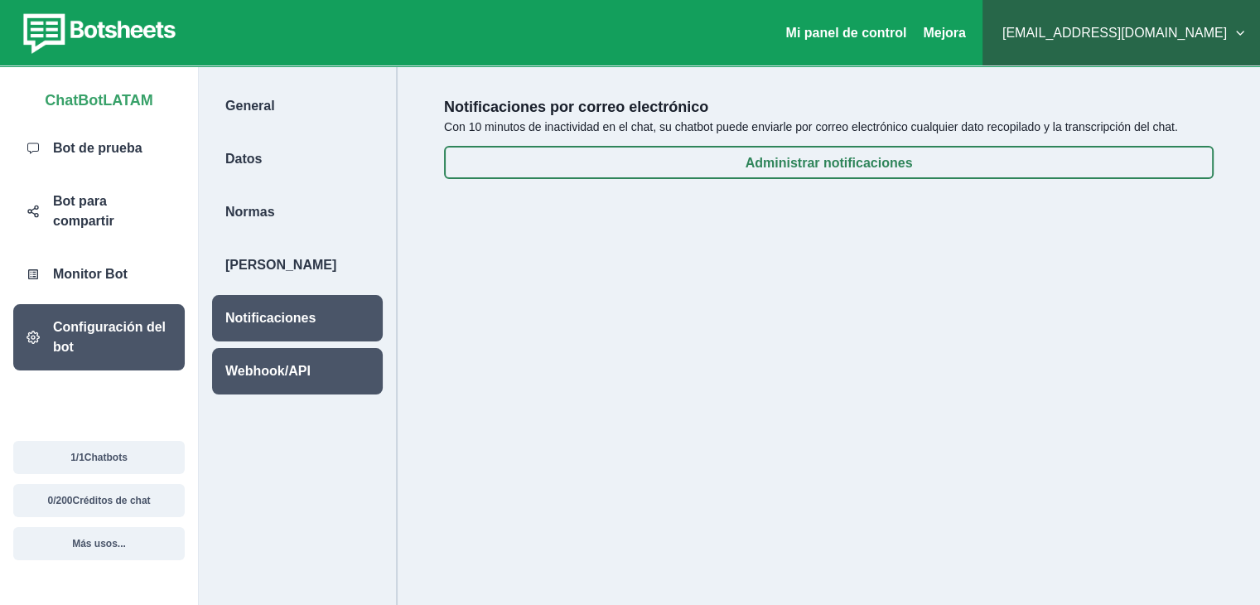
click at [325, 363] on div "Webhook/API" at bounding box center [297, 371] width 171 height 46
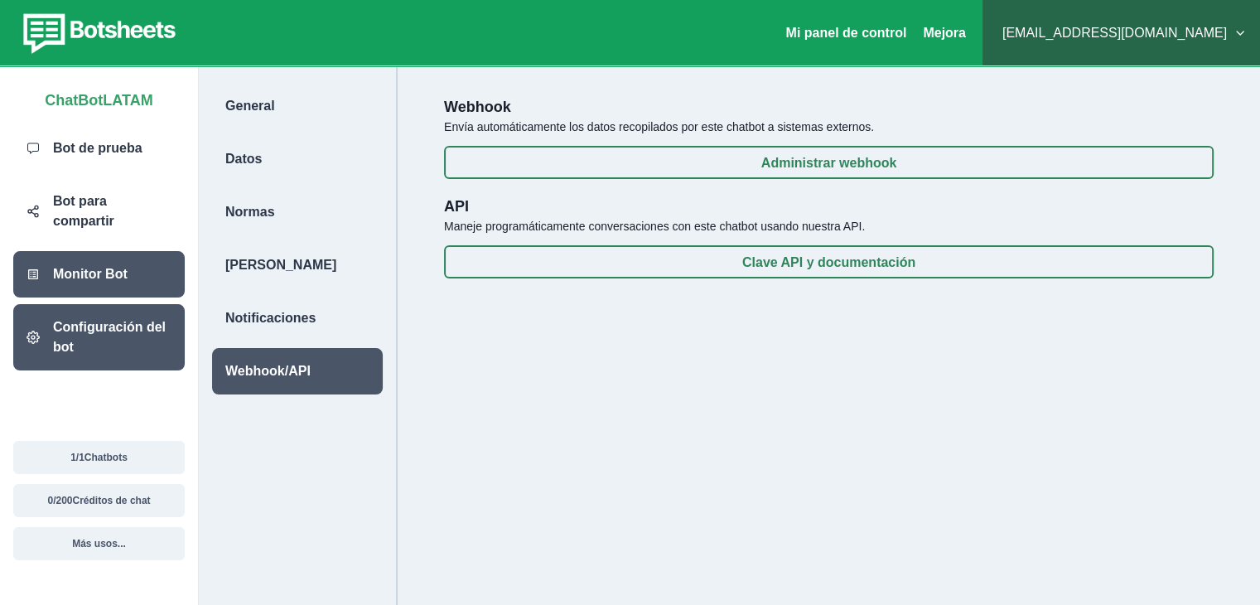
click at [148, 260] on div "Monitor Bot" at bounding box center [98, 274] width 171 height 46
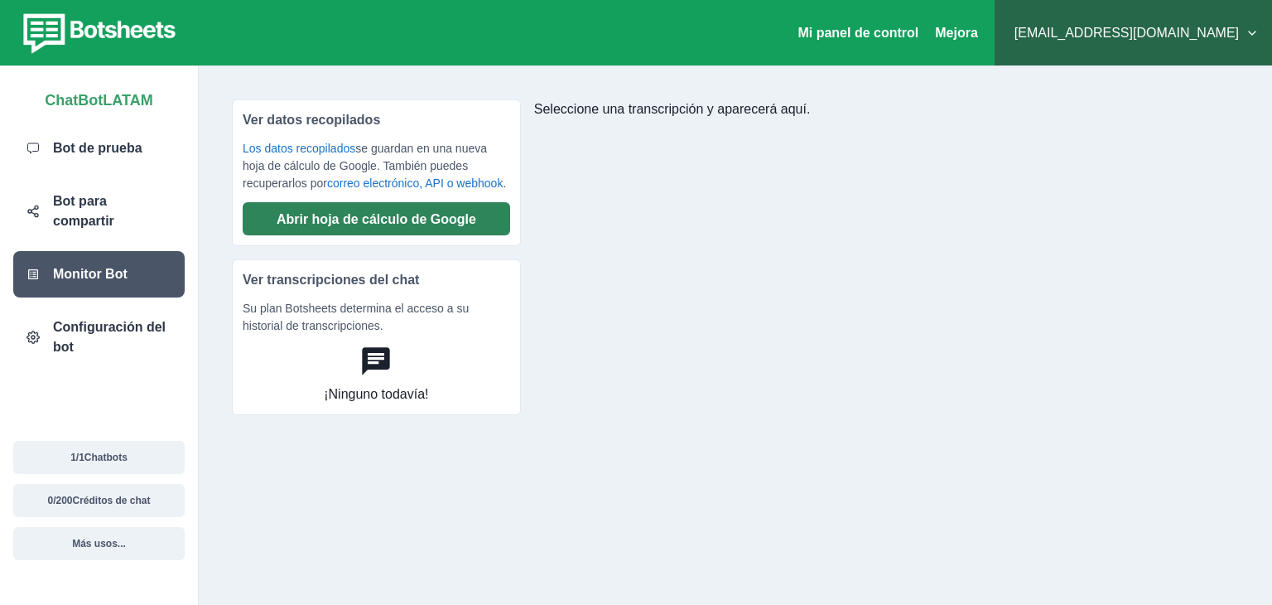
click at [308, 226] on font "Abrir hoja de cálculo de Google" at bounding box center [377, 219] width 200 height 14
click at [402, 226] on font "Abrir hoja de cálculo de Google" at bounding box center [377, 219] width 200 height 14
